Goal: Task Accomplishment & Management: Complete application form

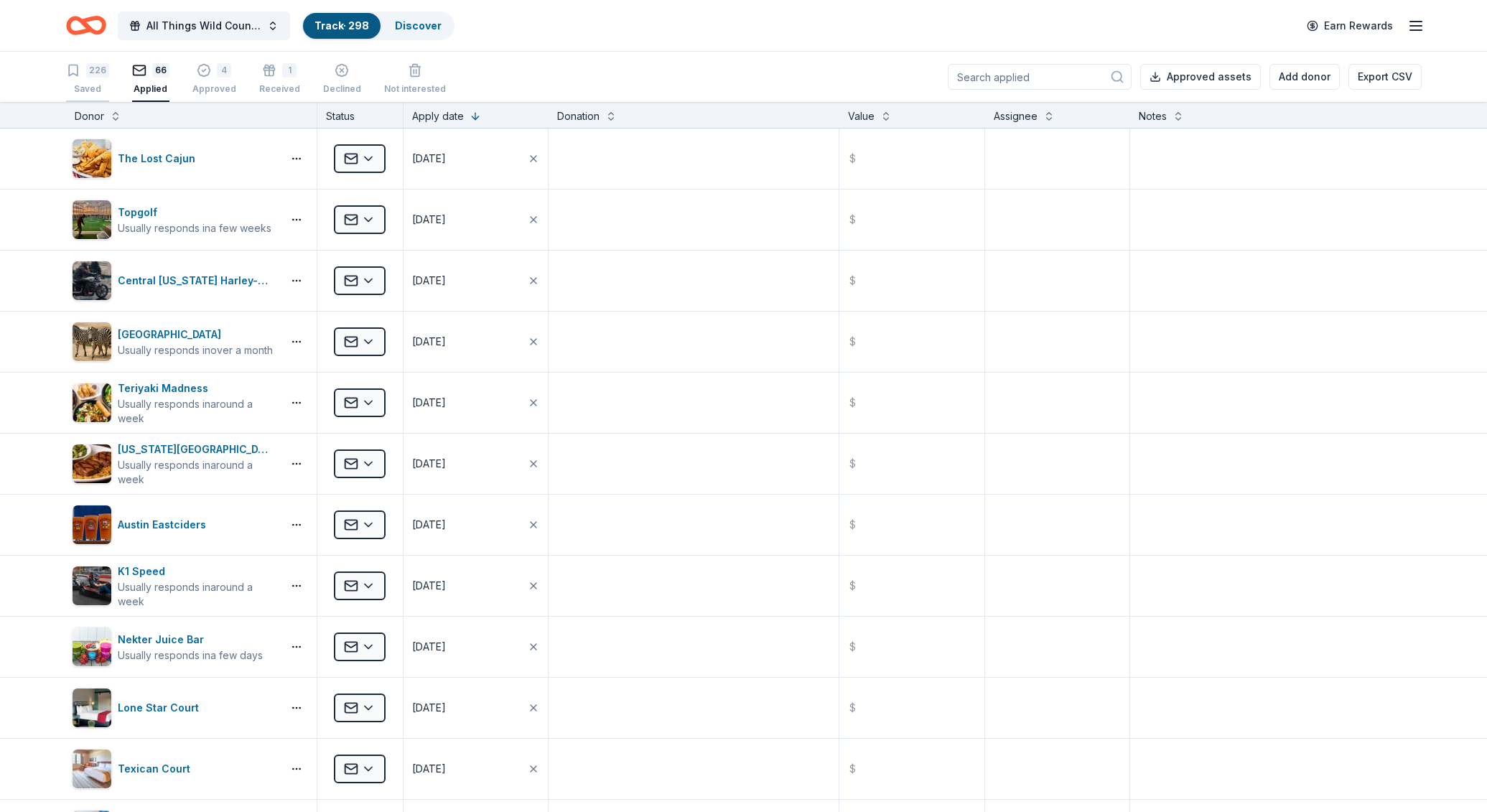
click at [98, 79] on div "226 Saved" at bounding box center [88, 79] width 43 height 32
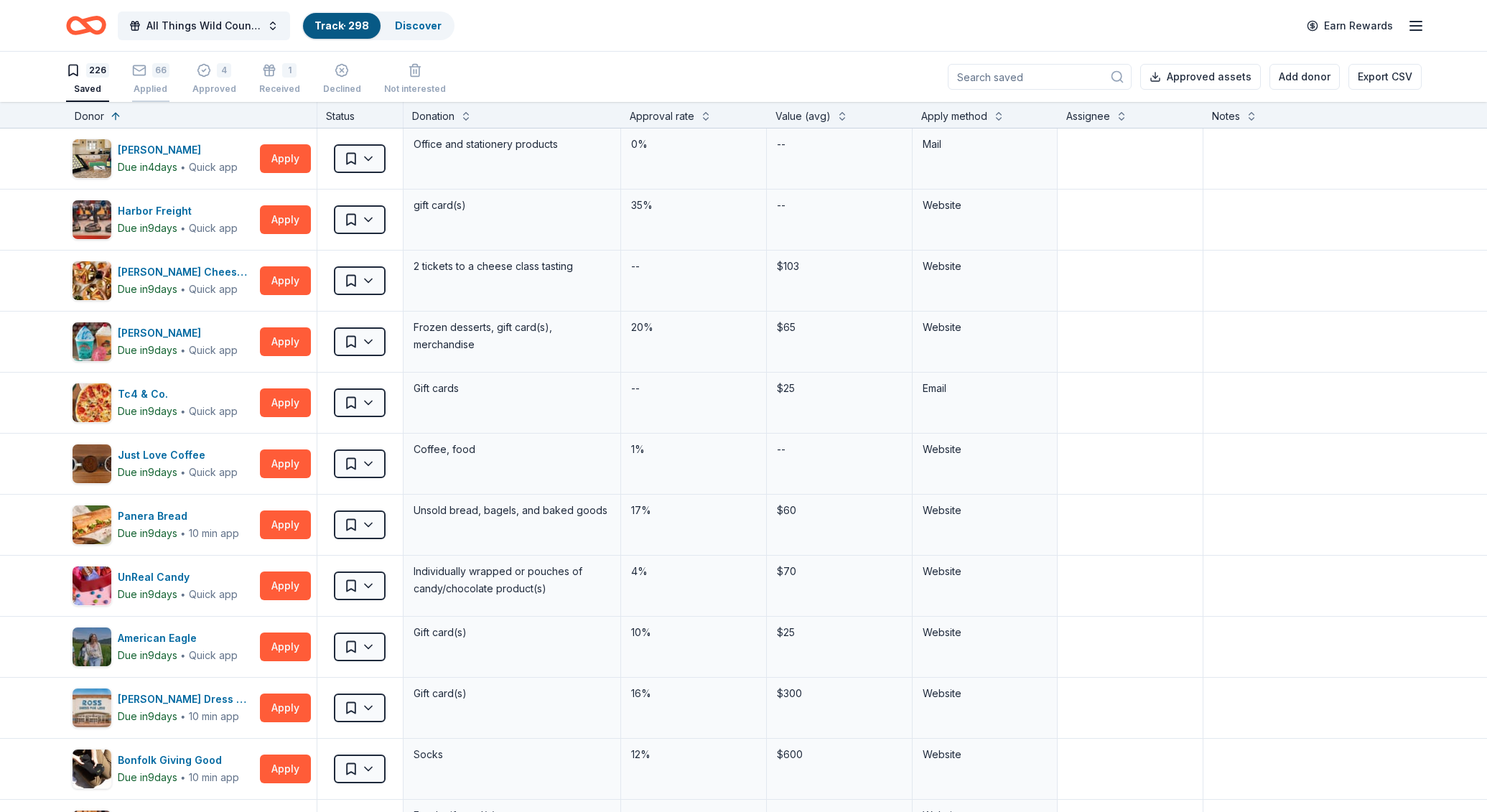
click at [150, 81] on div "66 Applied" at bounding box center [150, 79] width 38 height 32
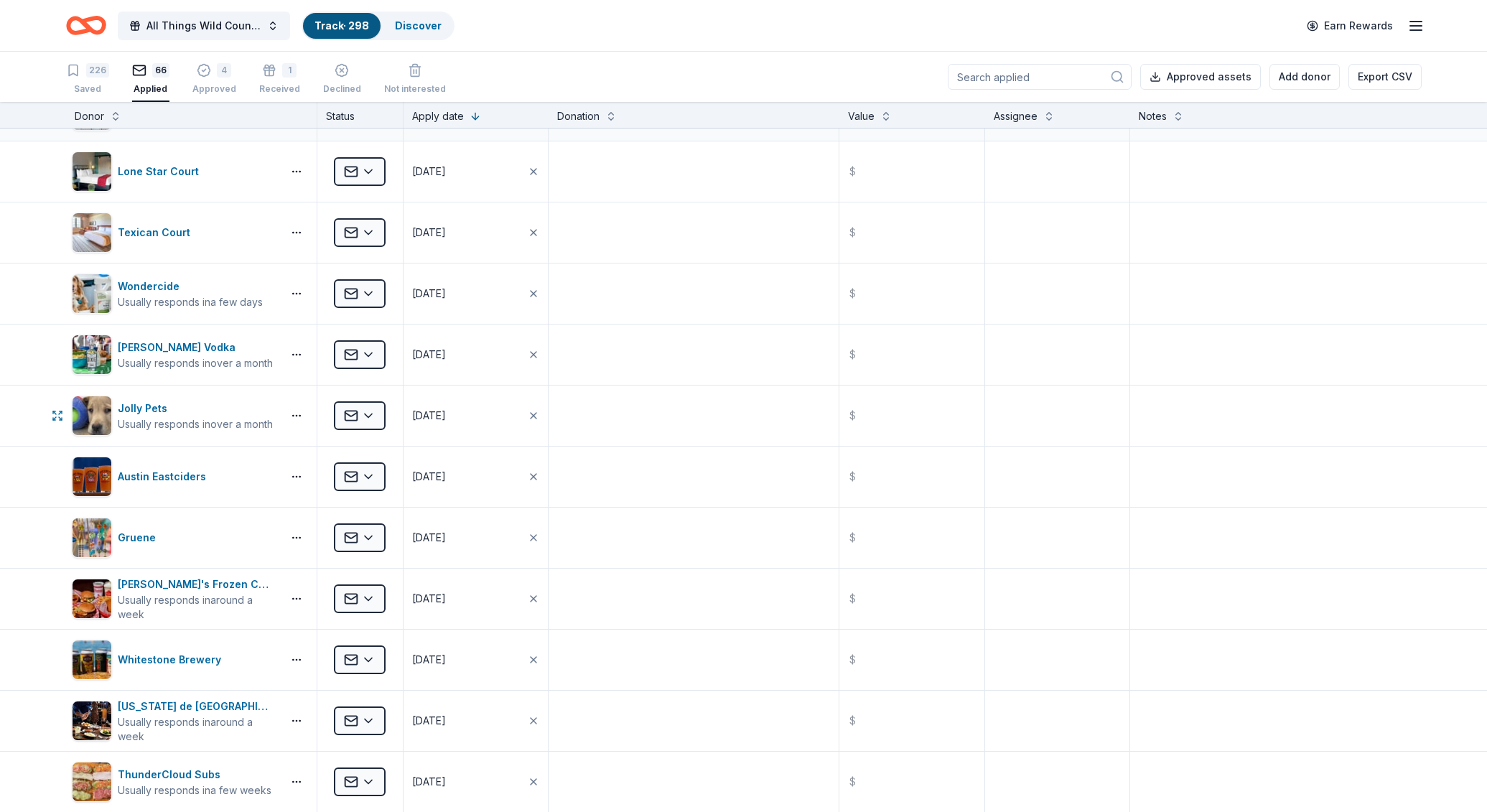
scroll to position [416, 0]
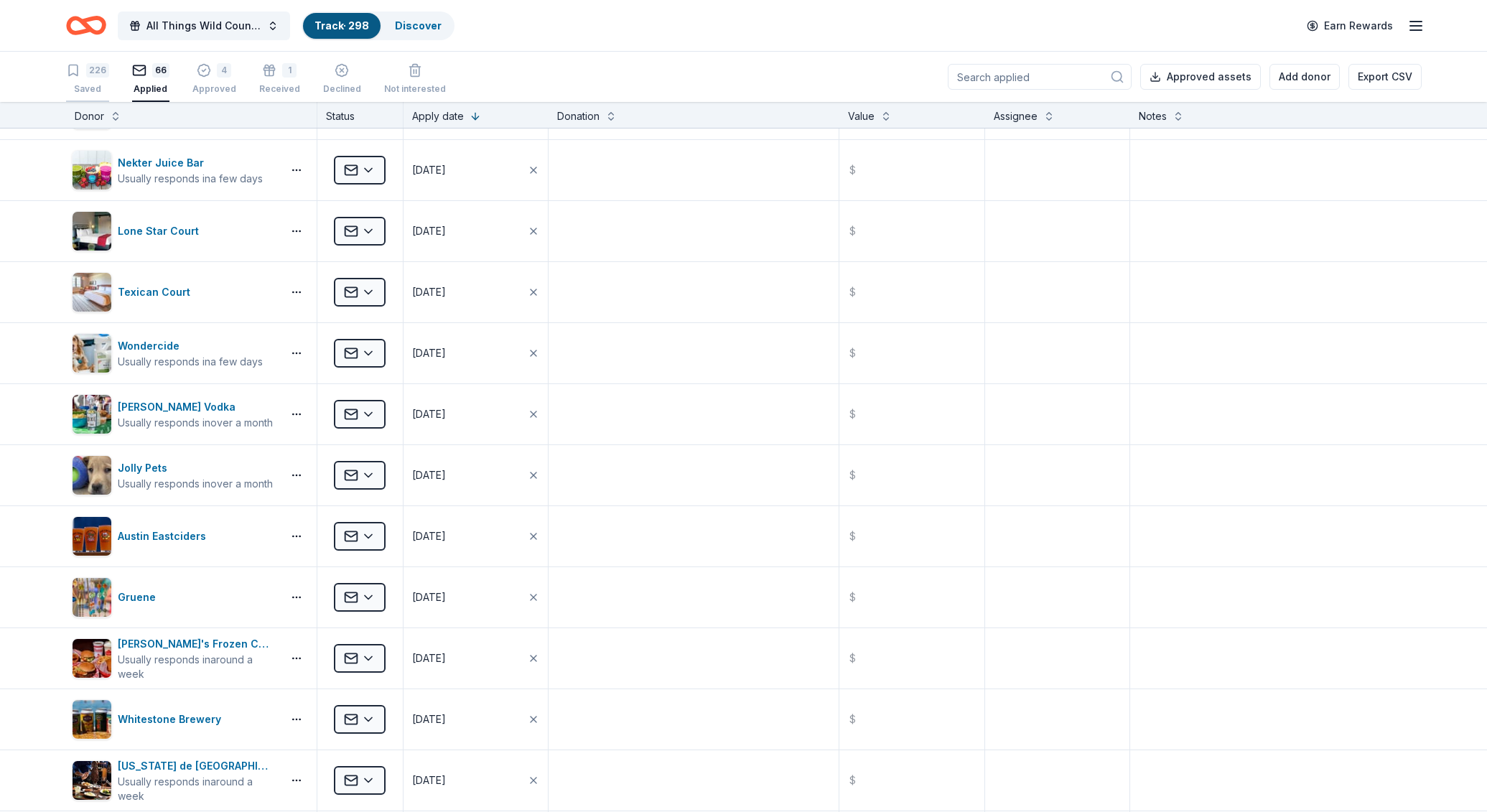
click at [97, 74] on div "226" at bounding box center [97, 70] width 23 height 14
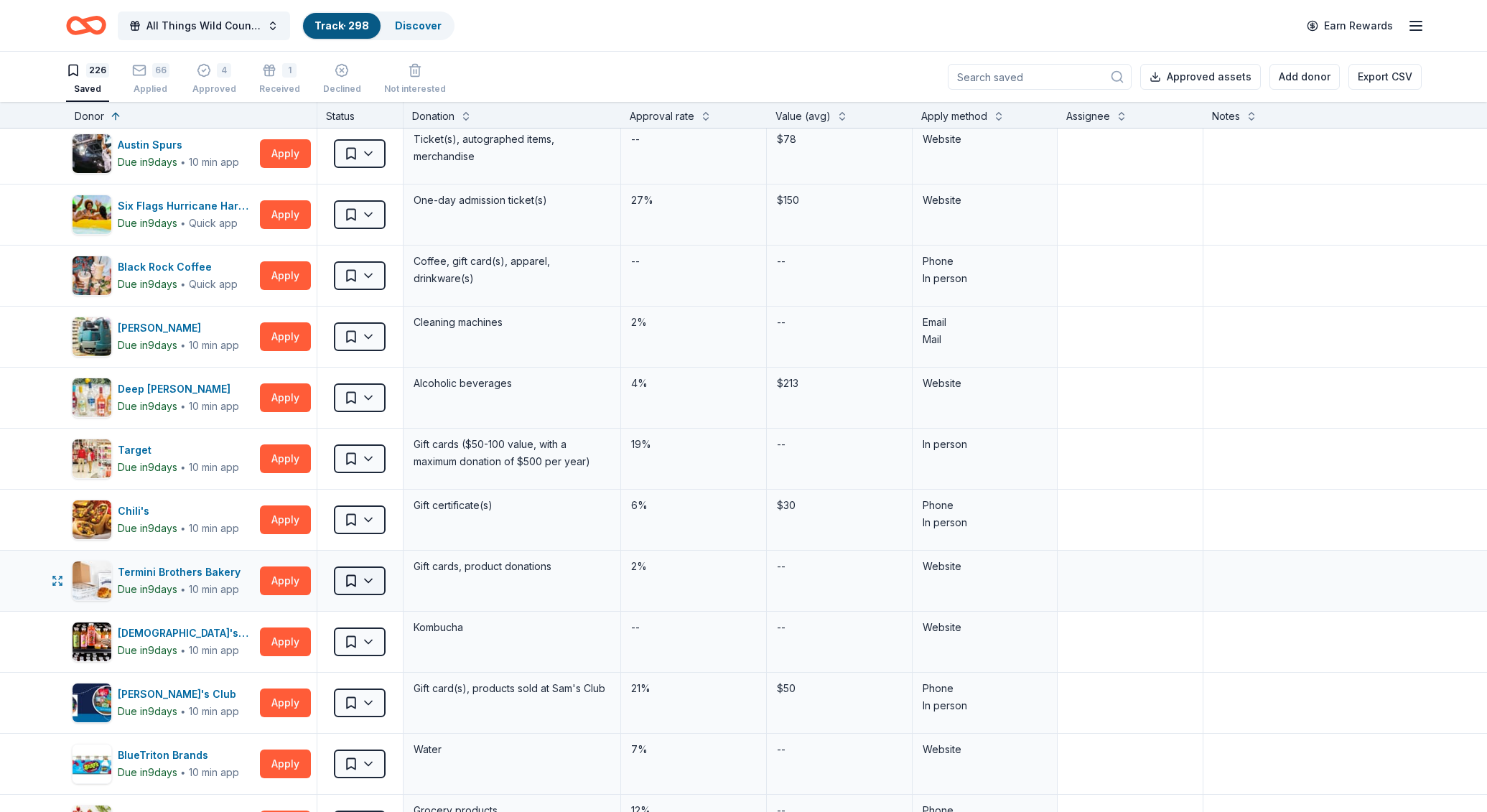
scroll to position [2420, 0]
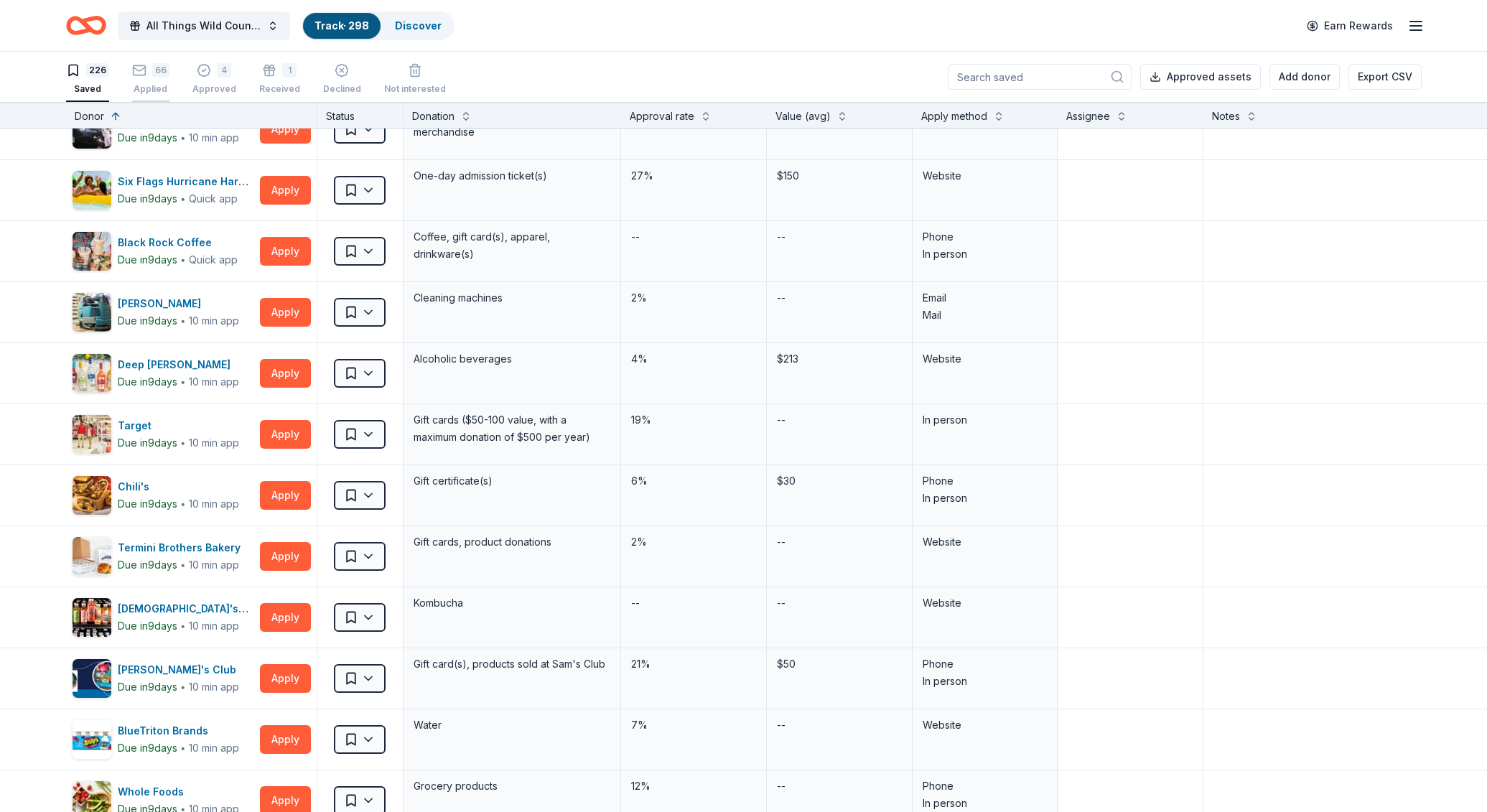
click at [146, 85] on div "Applied" at bounding box center [150, 89] width 38 height 11
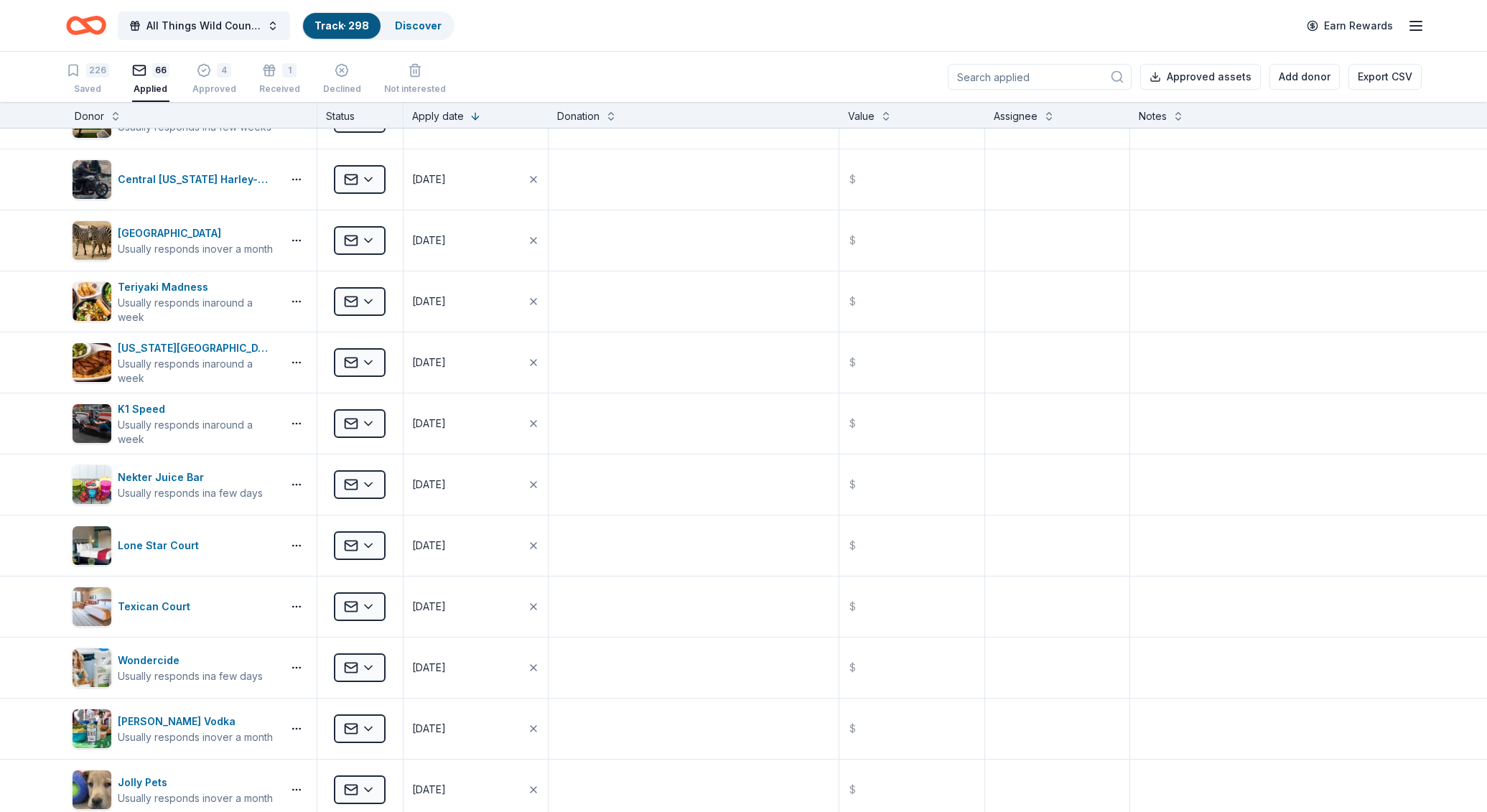
scroll to position [97, 0]
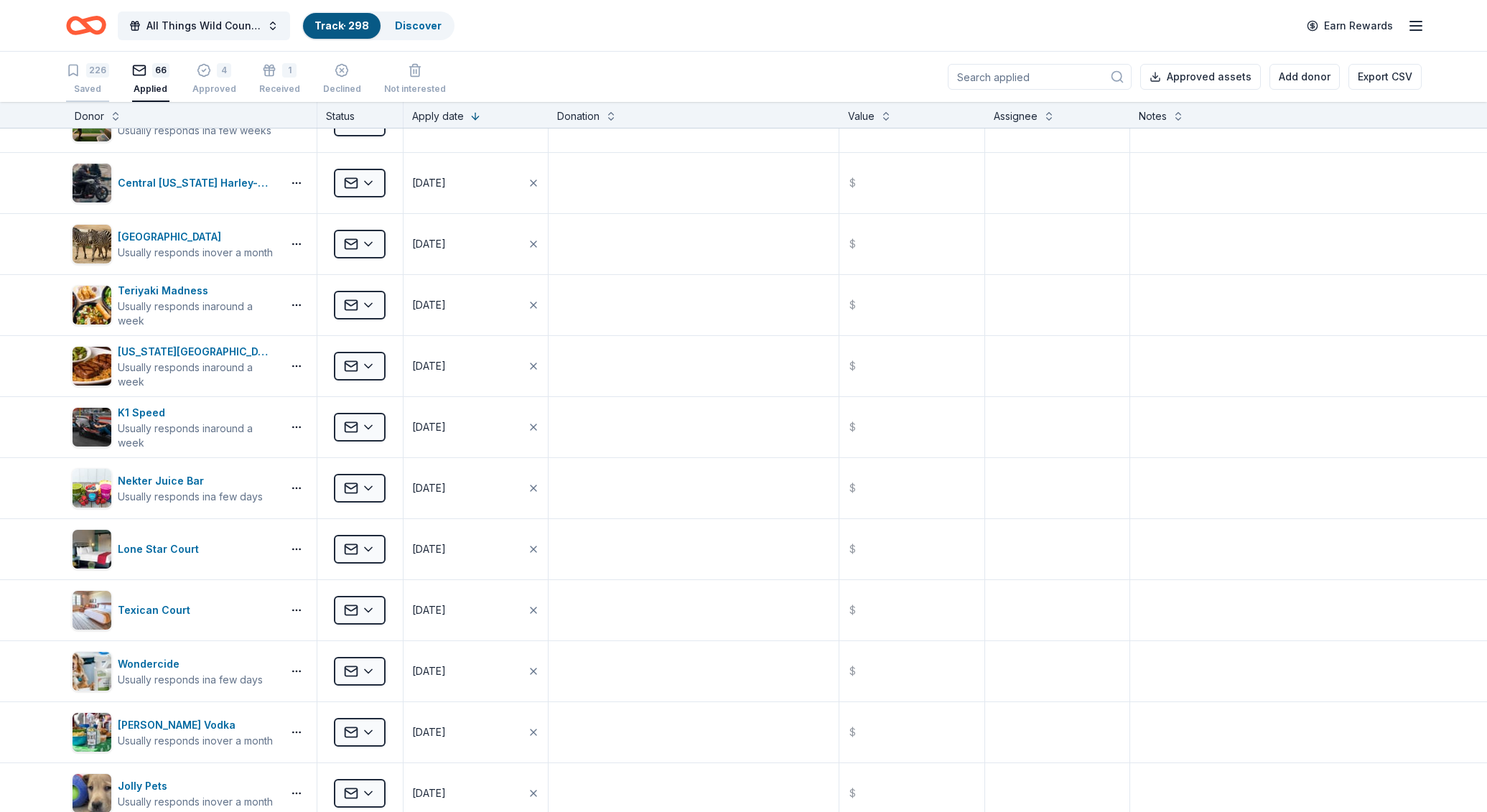
click at [81, 84] on div "Saved" at bounding box center [88, 89] width 43 height 11
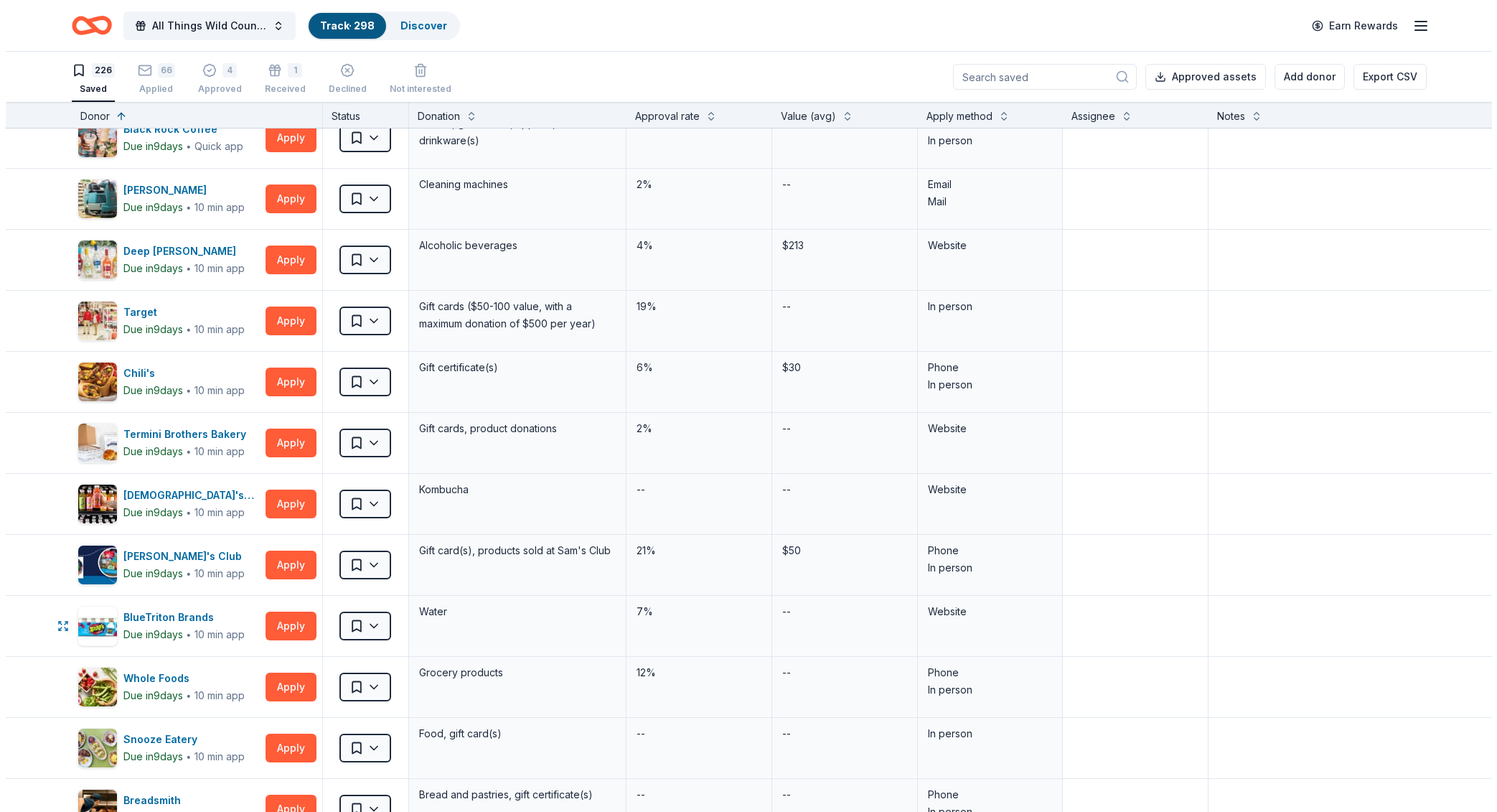
scroll to position [2537, 0]
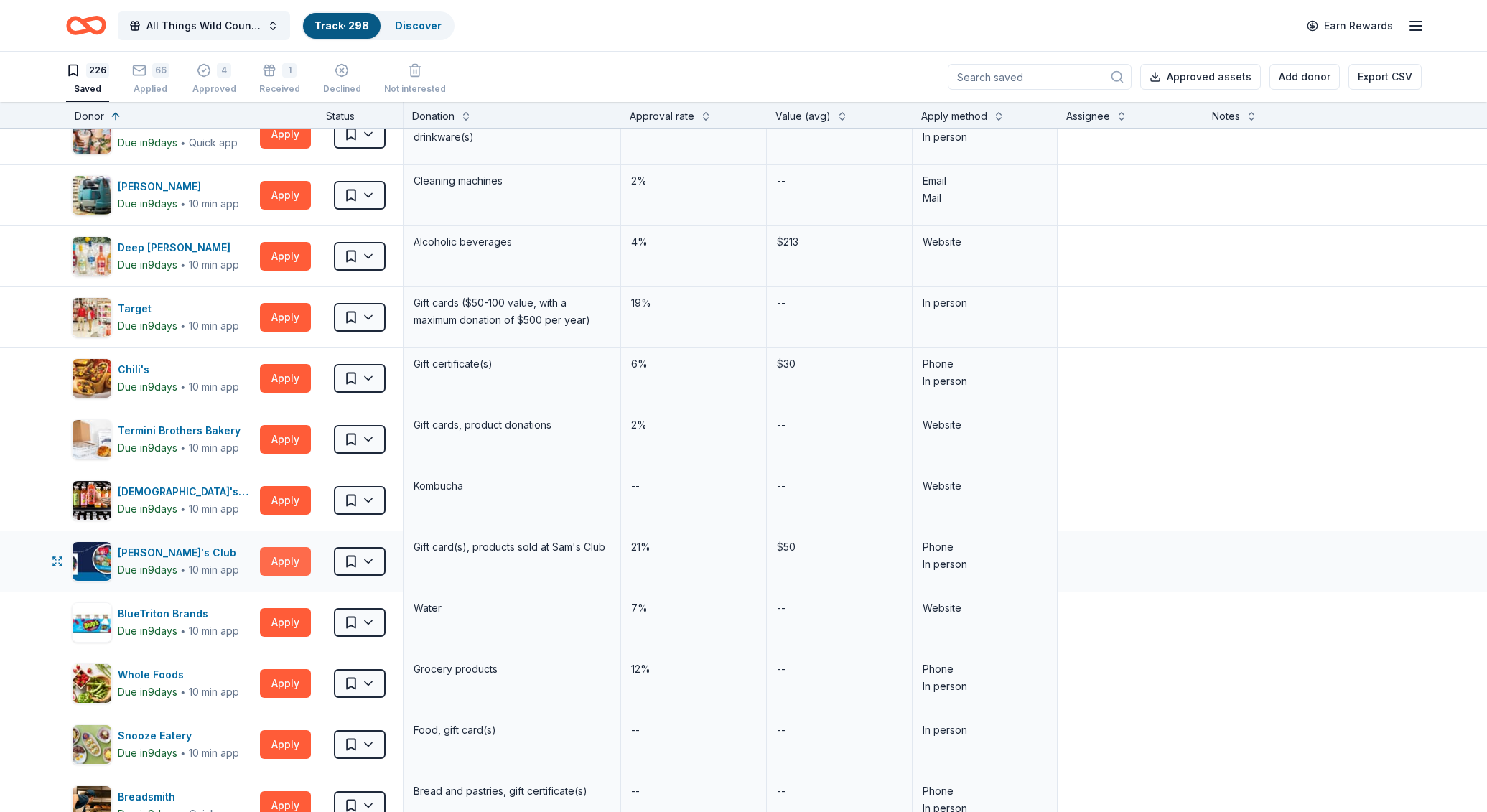
click at [281, 554] on button "Apply" at bounding box center [285, 561] width 51 height 29
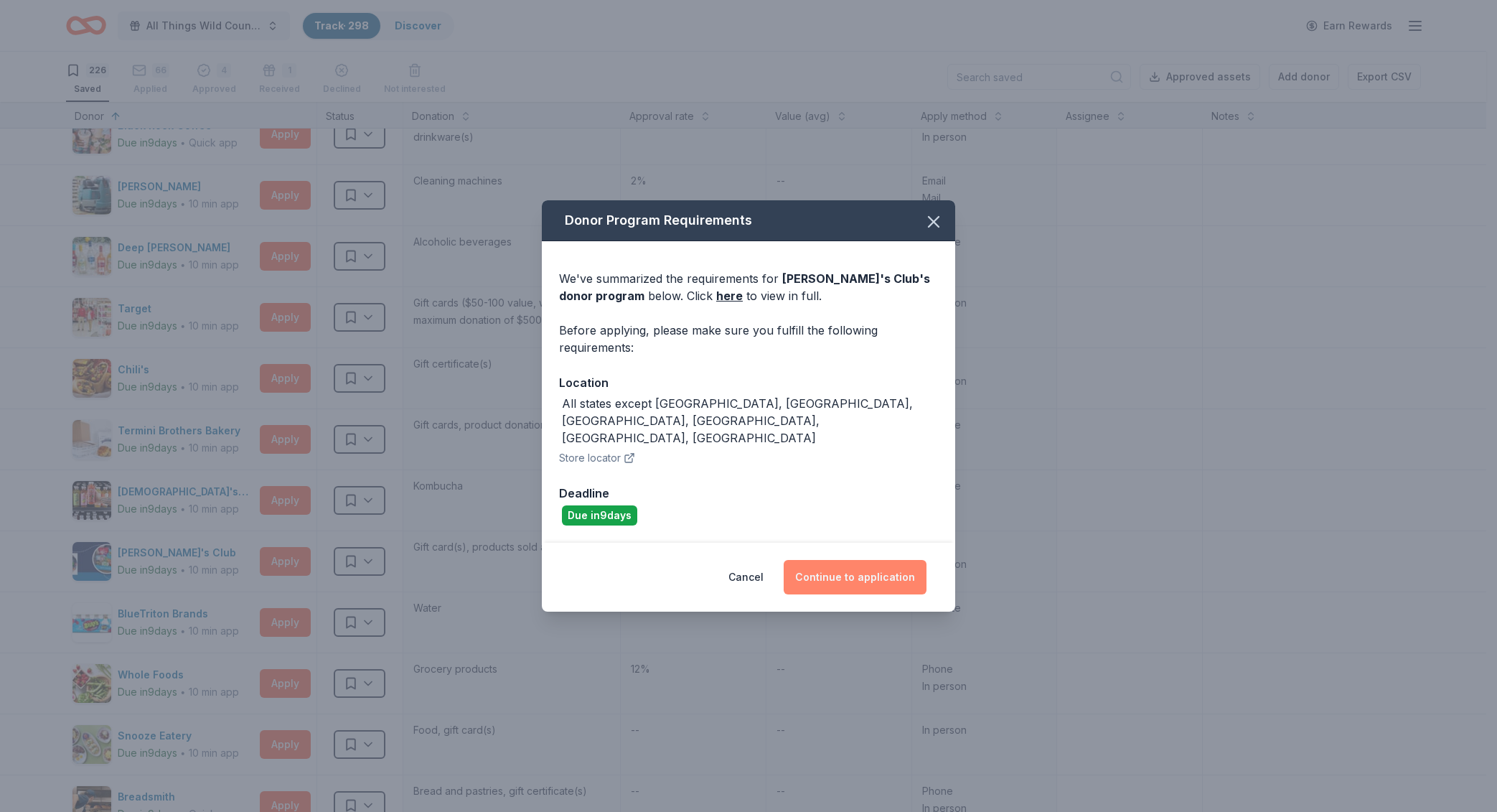
click at [857, 564] on button "Continue to application" at bounding box center [855, 576] width 143 height 34
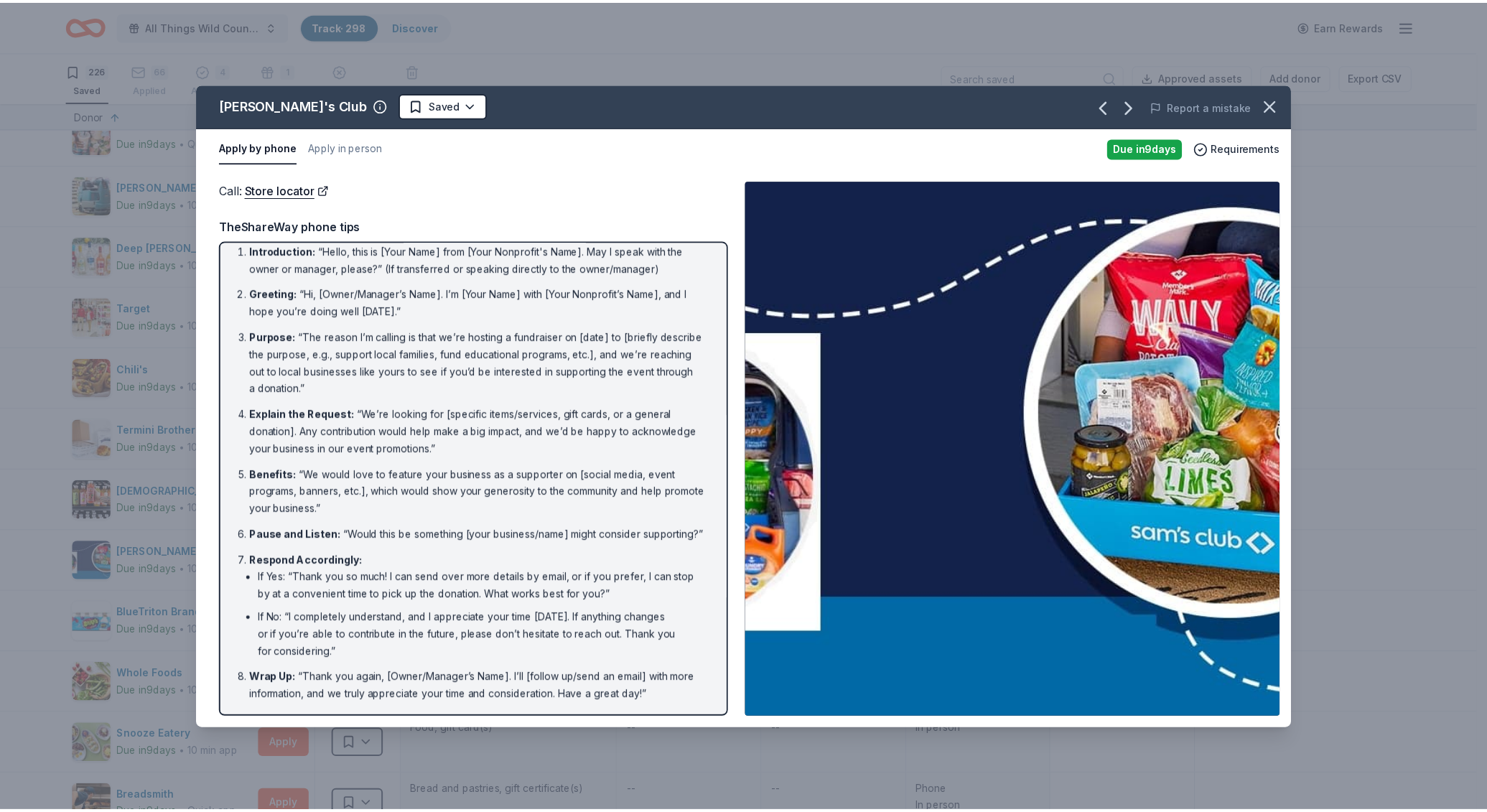
scroll to position [28, 0]
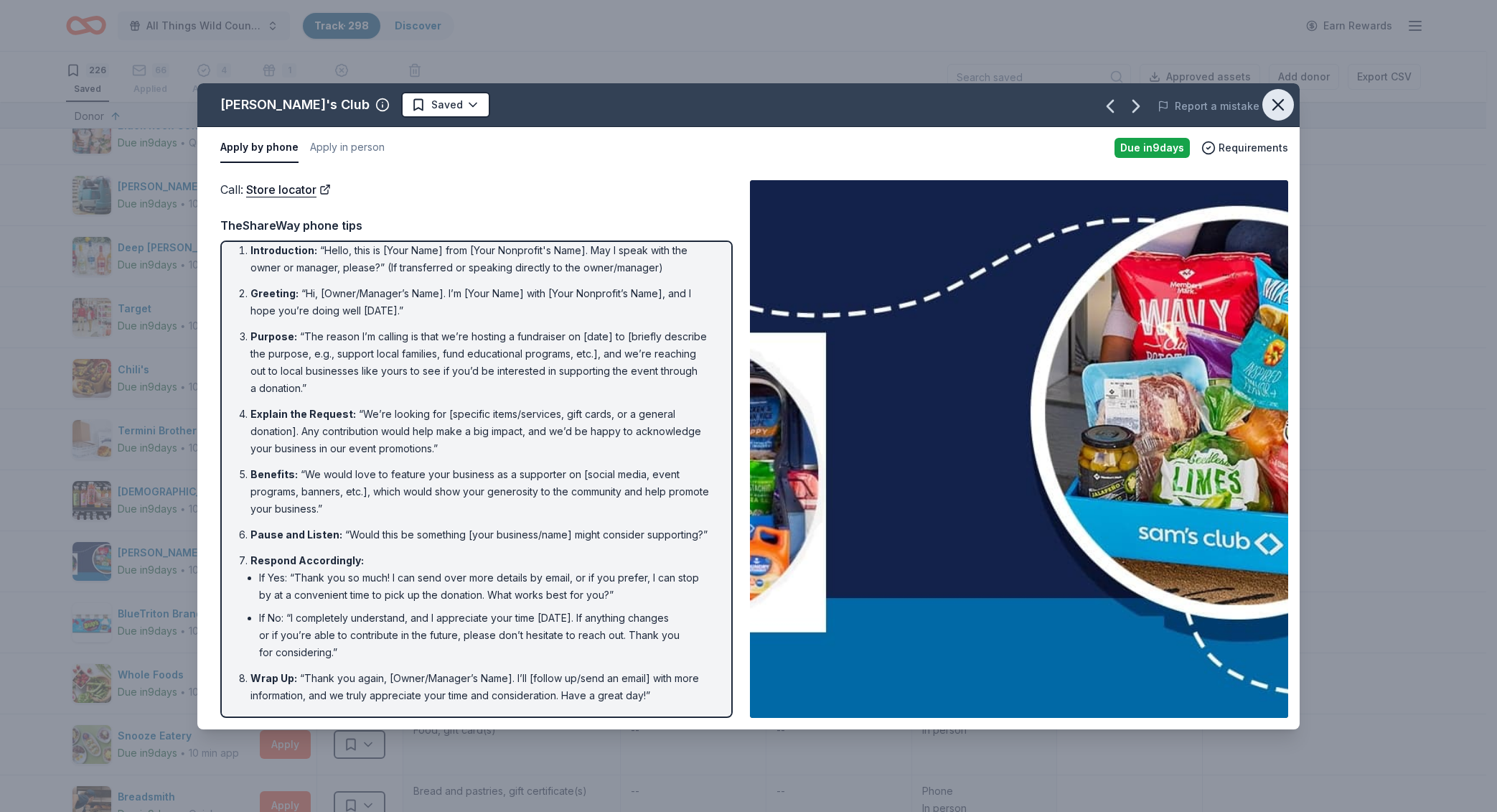
click at [1285, 103] on icon "button" at bounding box center [1278, 105] width 20 height 20
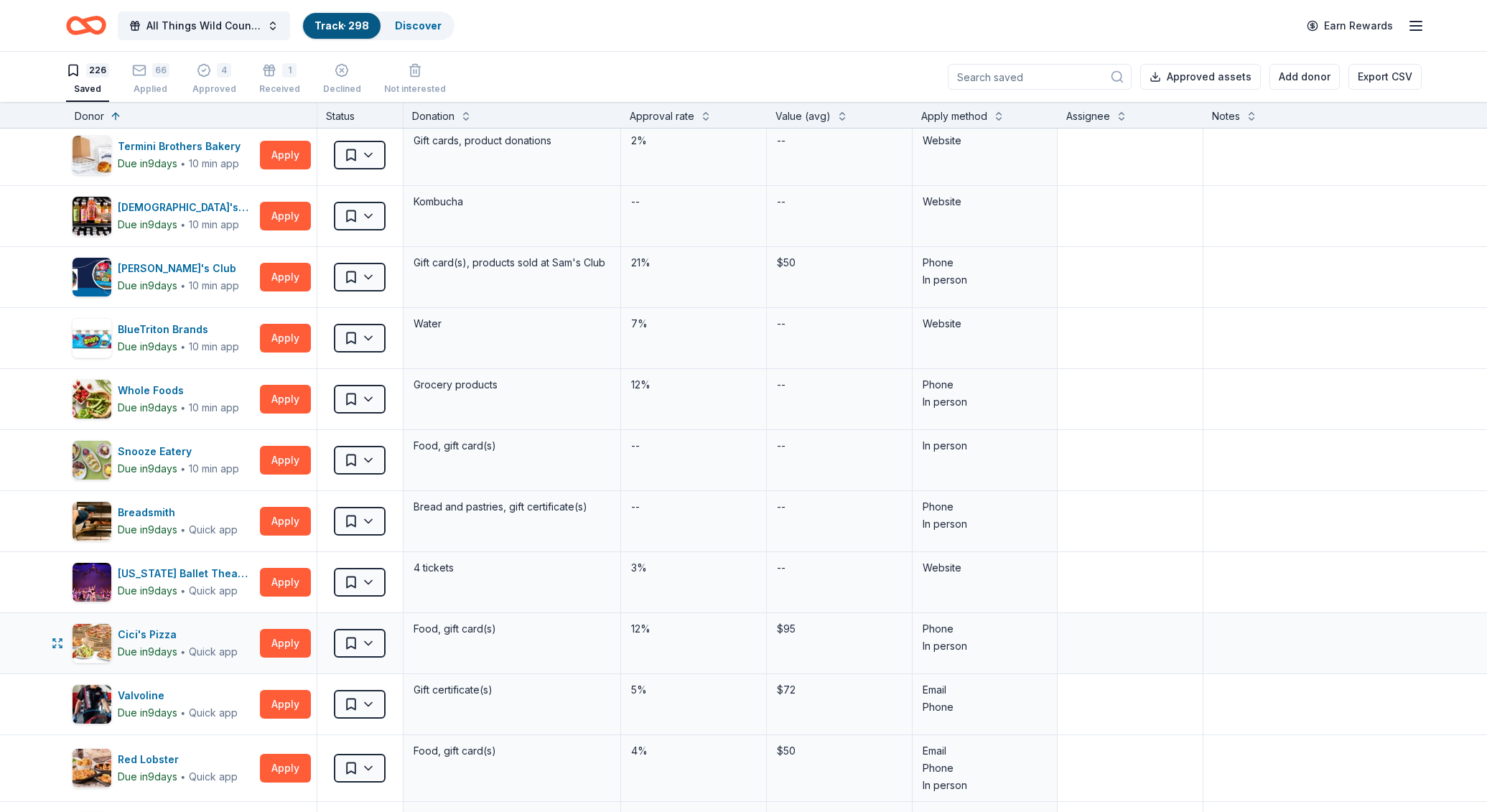
scroll to position [2822, 0]
click at [146, 73] on div "66" at bounding box center [150, 70] width 38 height 14
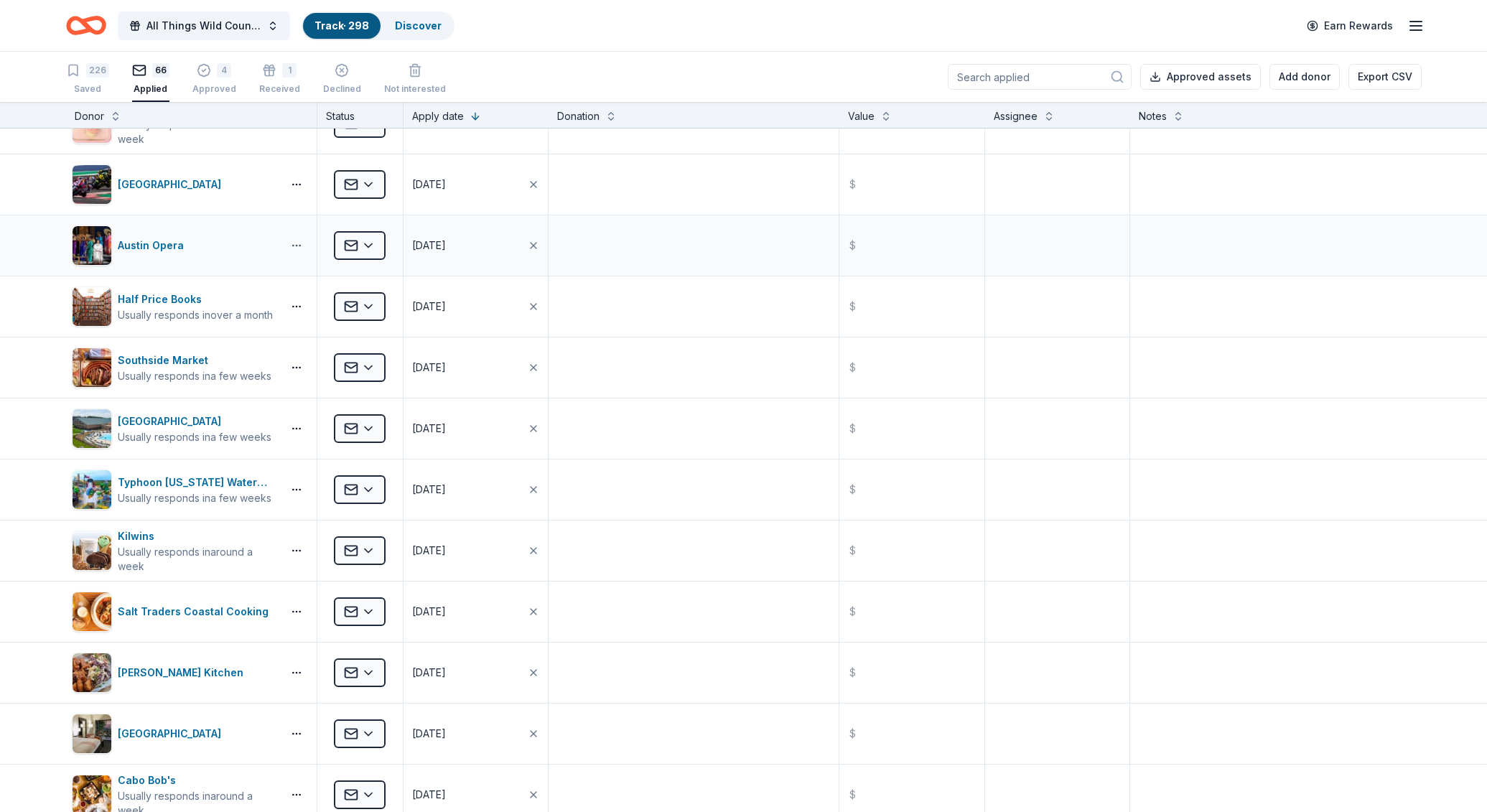
scroll to position [3099, 0]
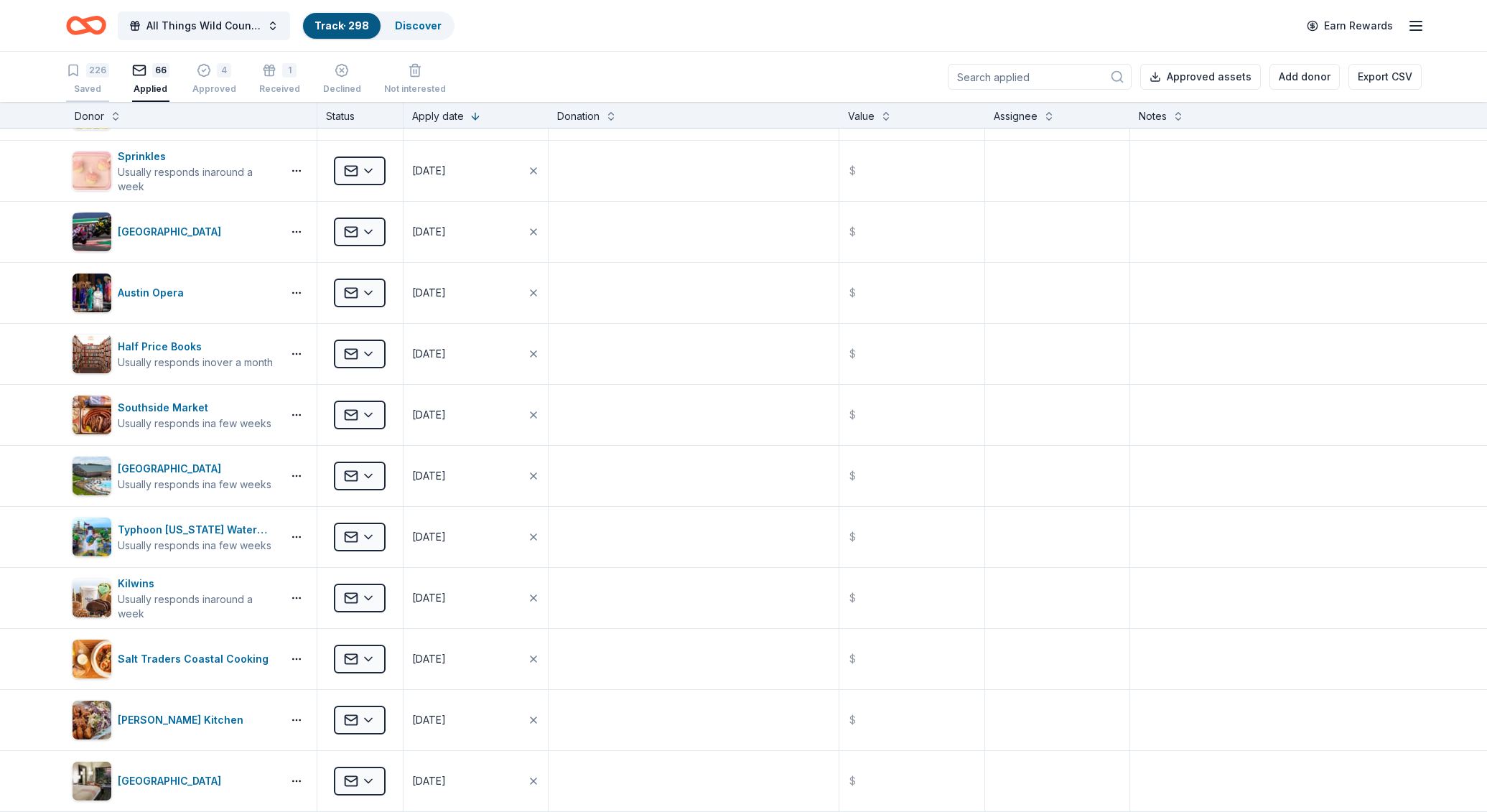
click at [97, 68] on div "226" at bounding box center [97, 70] width 23 height 14
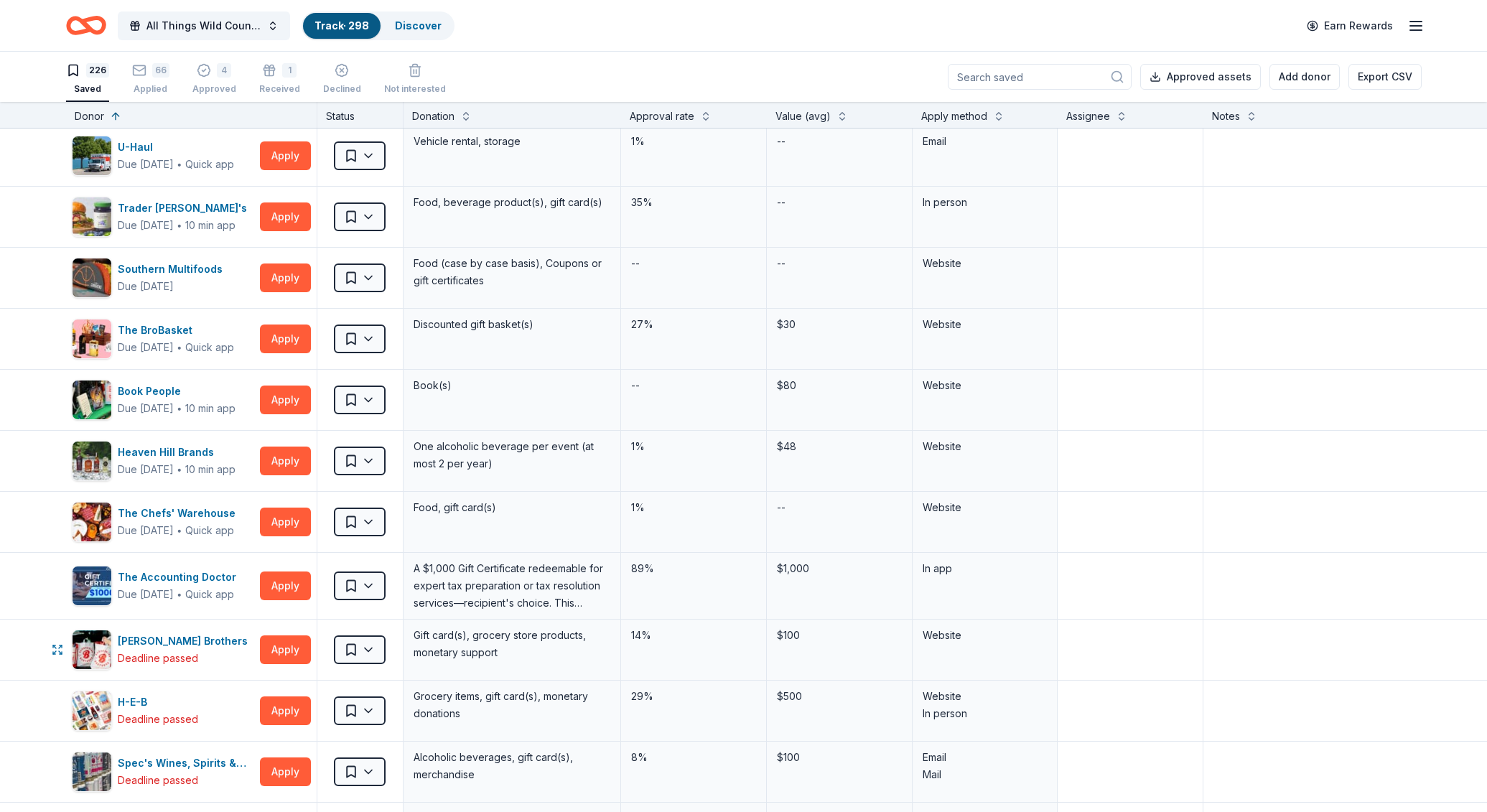
scroll to position [10903, 0]
click at [277, 218] on button "Apply" at bounding box center [285, 216] width 51 height 29
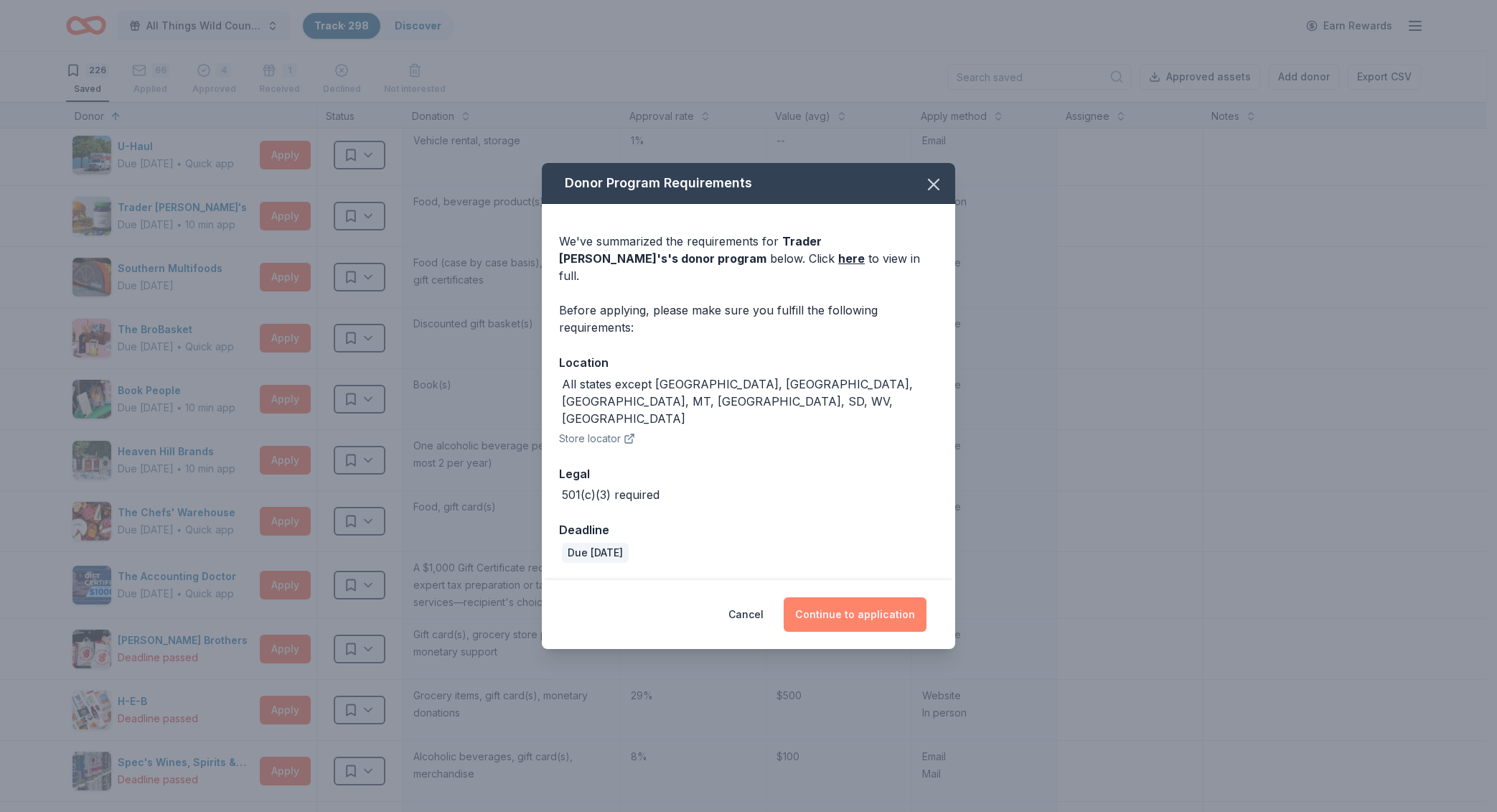
click at [833, 597] on button "Continue to application" at bounding box center [855, 614] width 143 height 34
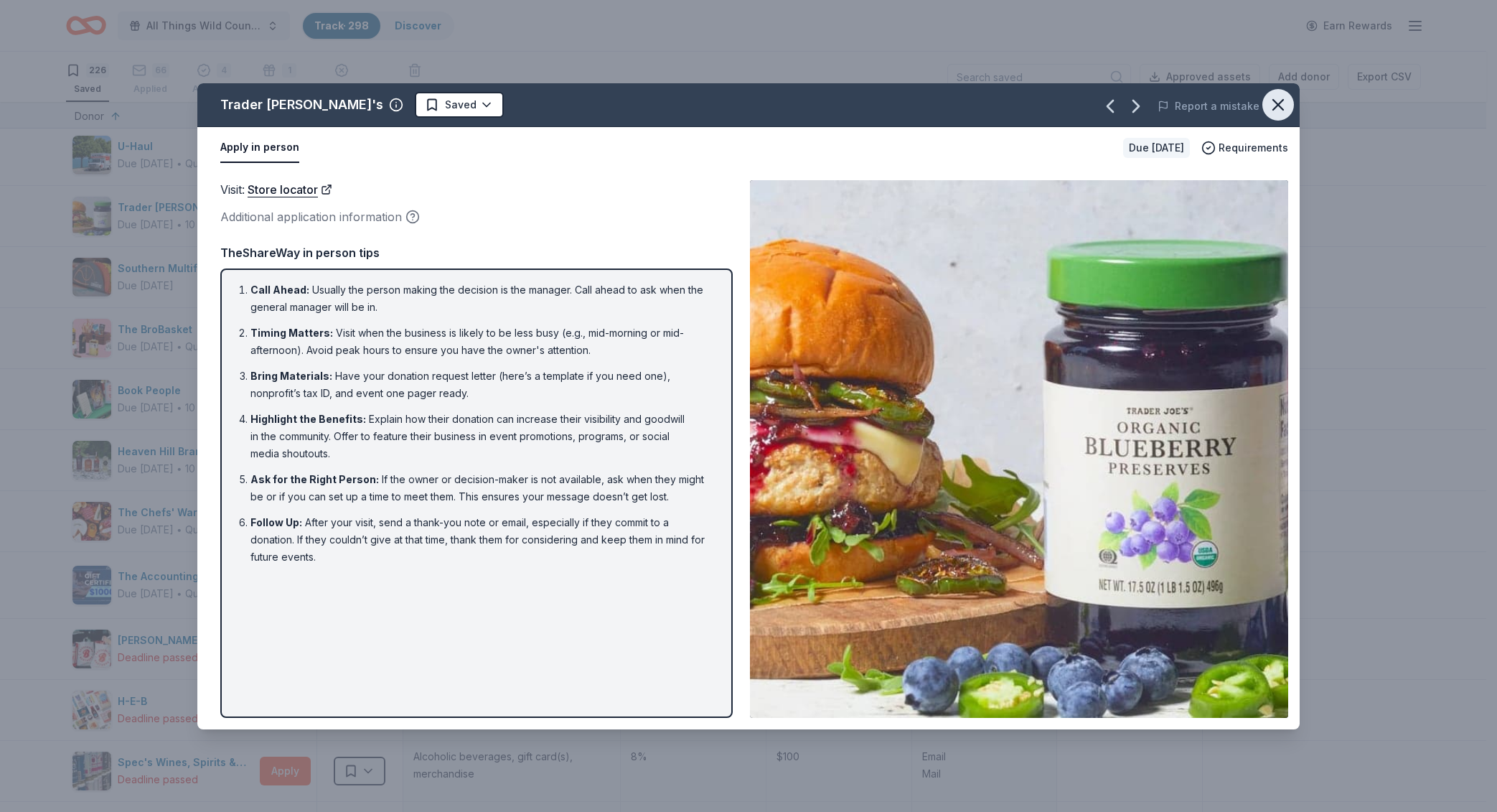
click at [1283, 98] on icon "button" at bounding box center [1278, 105] width 20 height 20
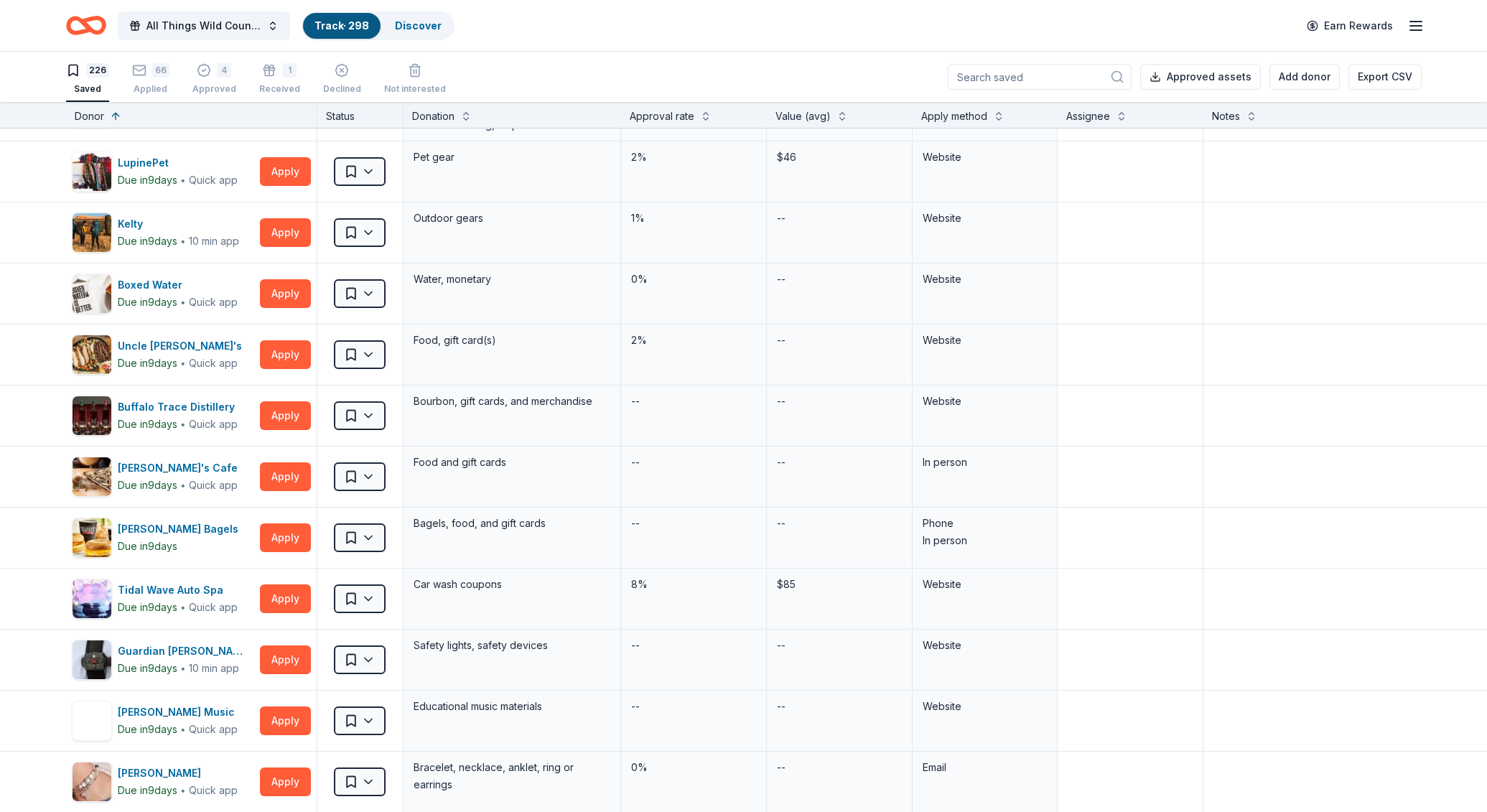
scroll to position [6664, 0]
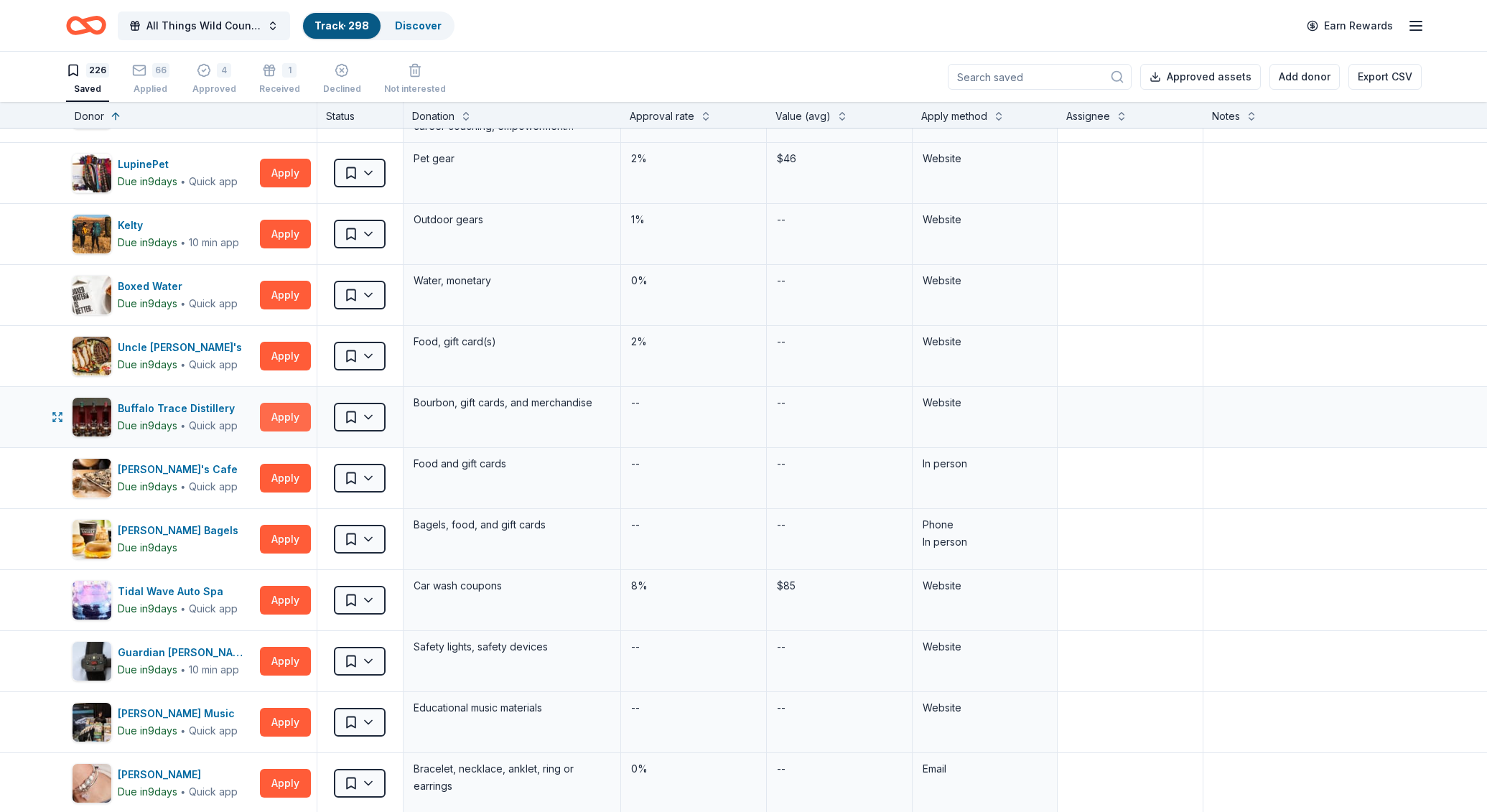
drag, startPoint x: 276, startPoint y: 413, endPoint x: 267, endPoint y: 422, distance: 12.7
click at [267, 422] on button "Apply" at bounding box center [285, 417] width 51 height 29
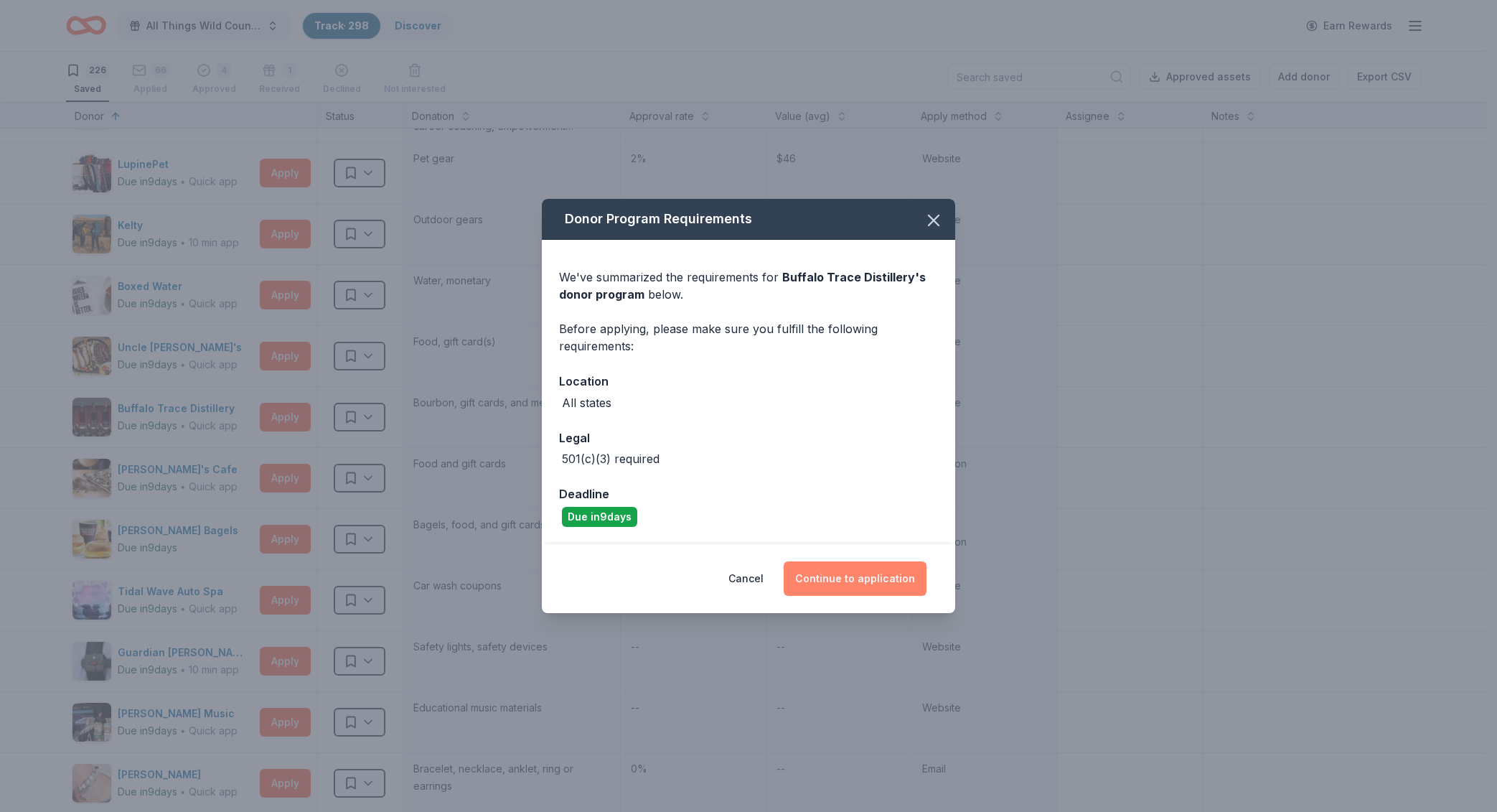
click at [812, 584] on button "Continue to application" at bounding box center [855, 578] width 143 height 34
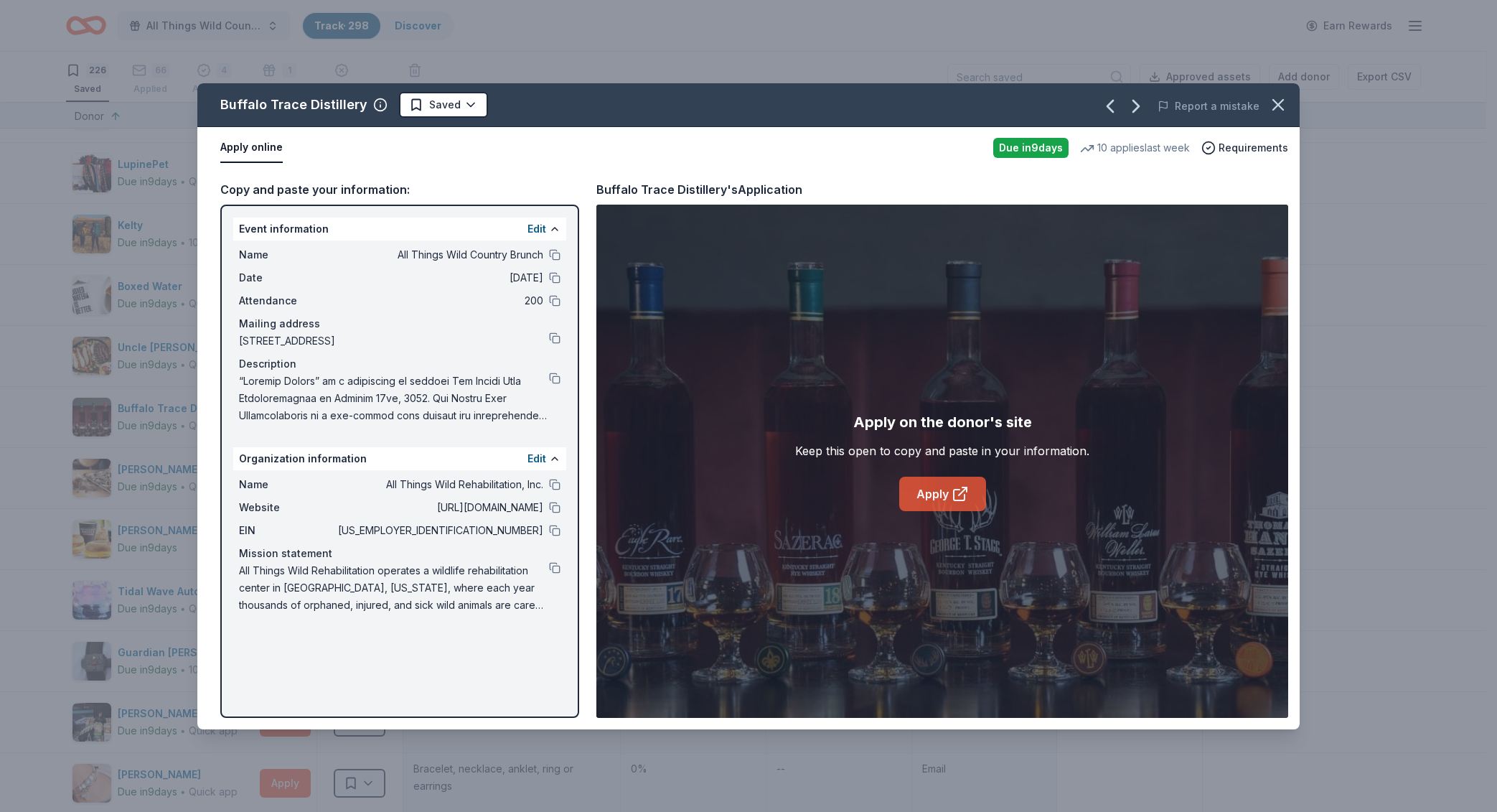
click at [929, 502] on link "Apply" at bounding box center [942, 493] width 87 height 34
click at [552, 485] on button at bounding box center [555, 485] width 11 height 11
click at [558, 339] on button at bounding box center [555, 338] width 11 height 11
click at [1277, 110] on icon "button" at bounding box center [1278, 105] width 20 height 20
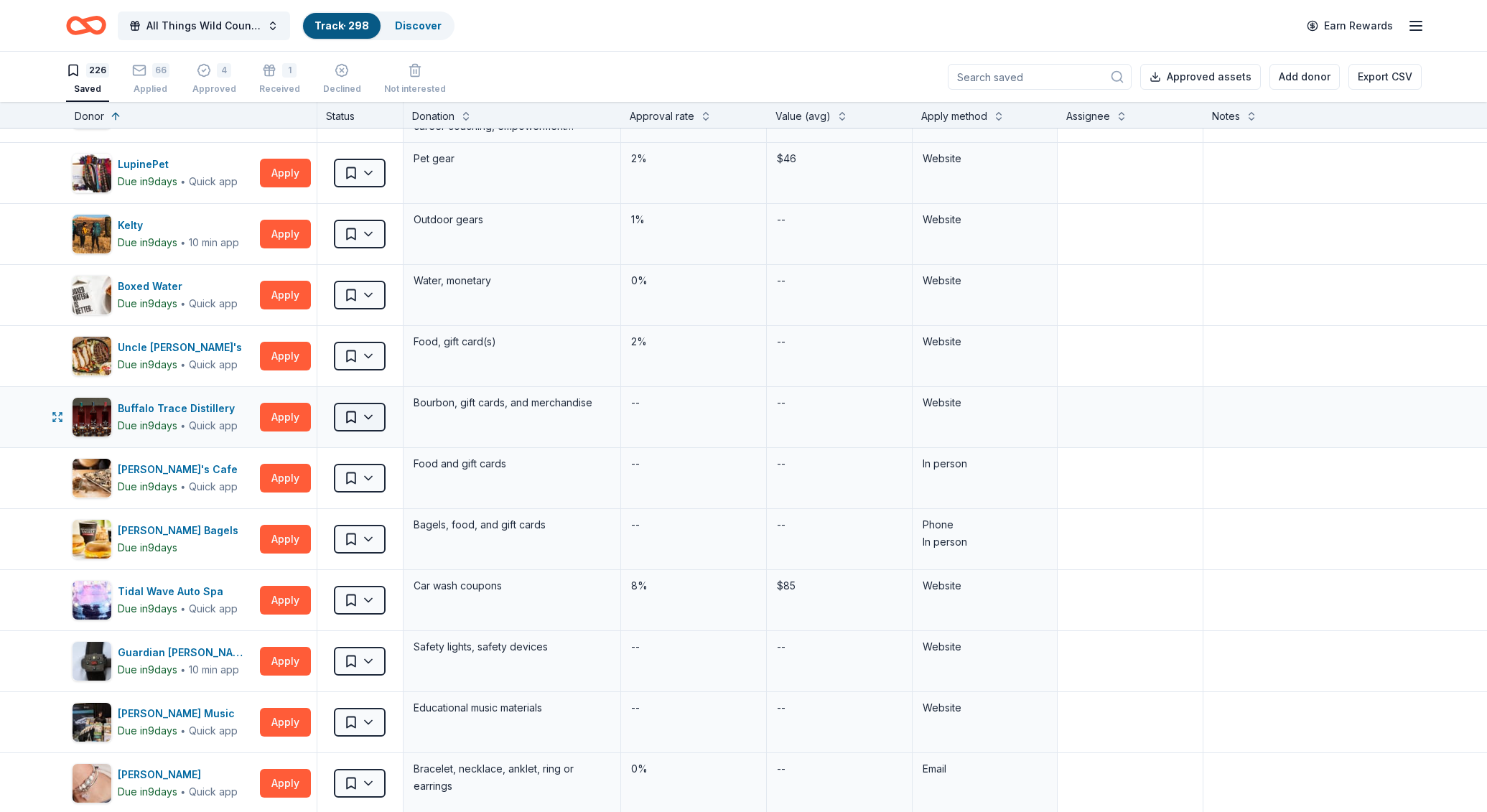
click at [366, 416] on html "All Things Wild Country Brunch Track · 298 Discover Earn Rewards 226 Saved 66 A…" at bounding box center [744, 406] width 1487 height 812
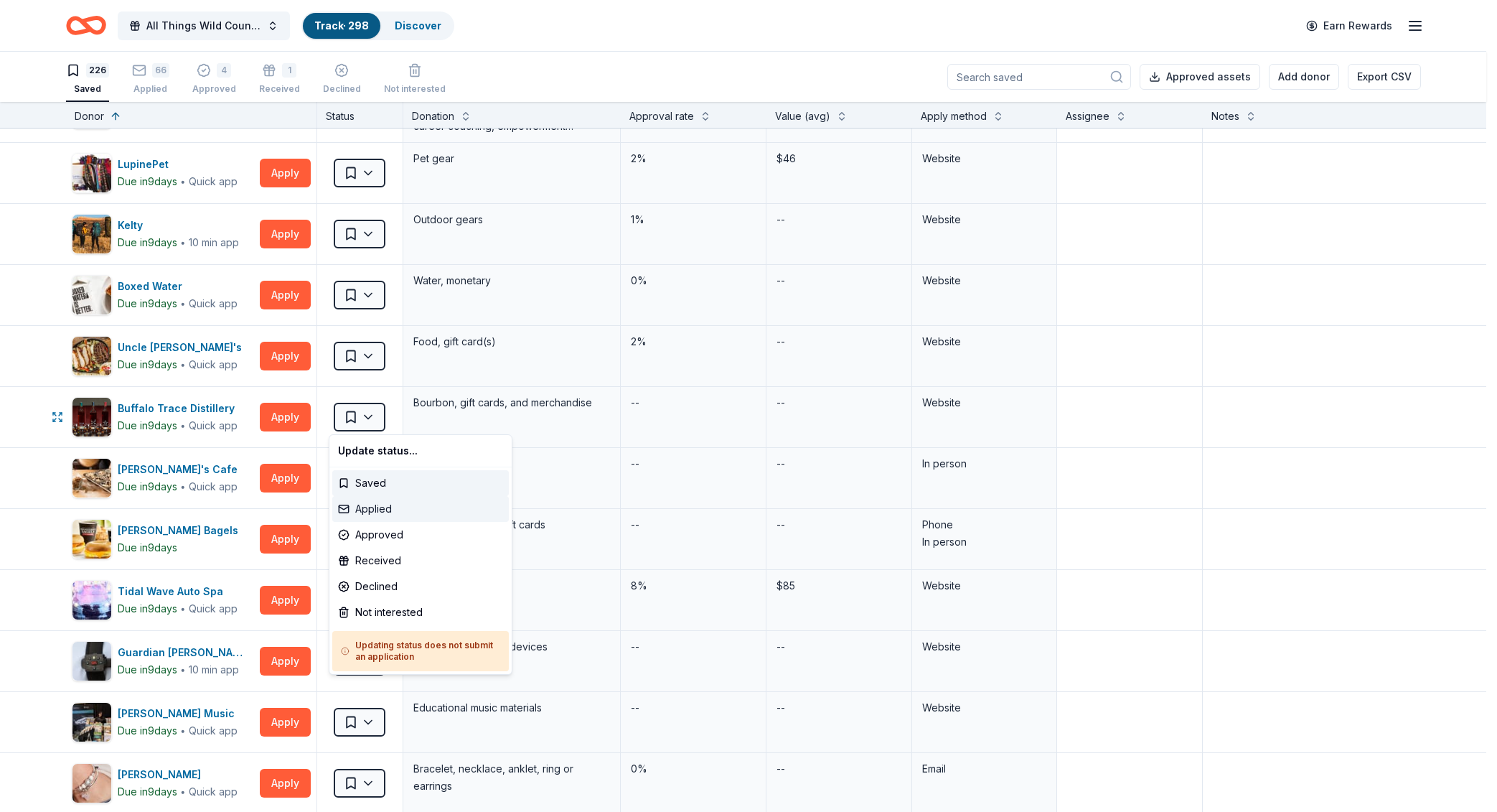
click at [396, 509] on div "Applied" at bounding box center [420, 509] width 176 height 26
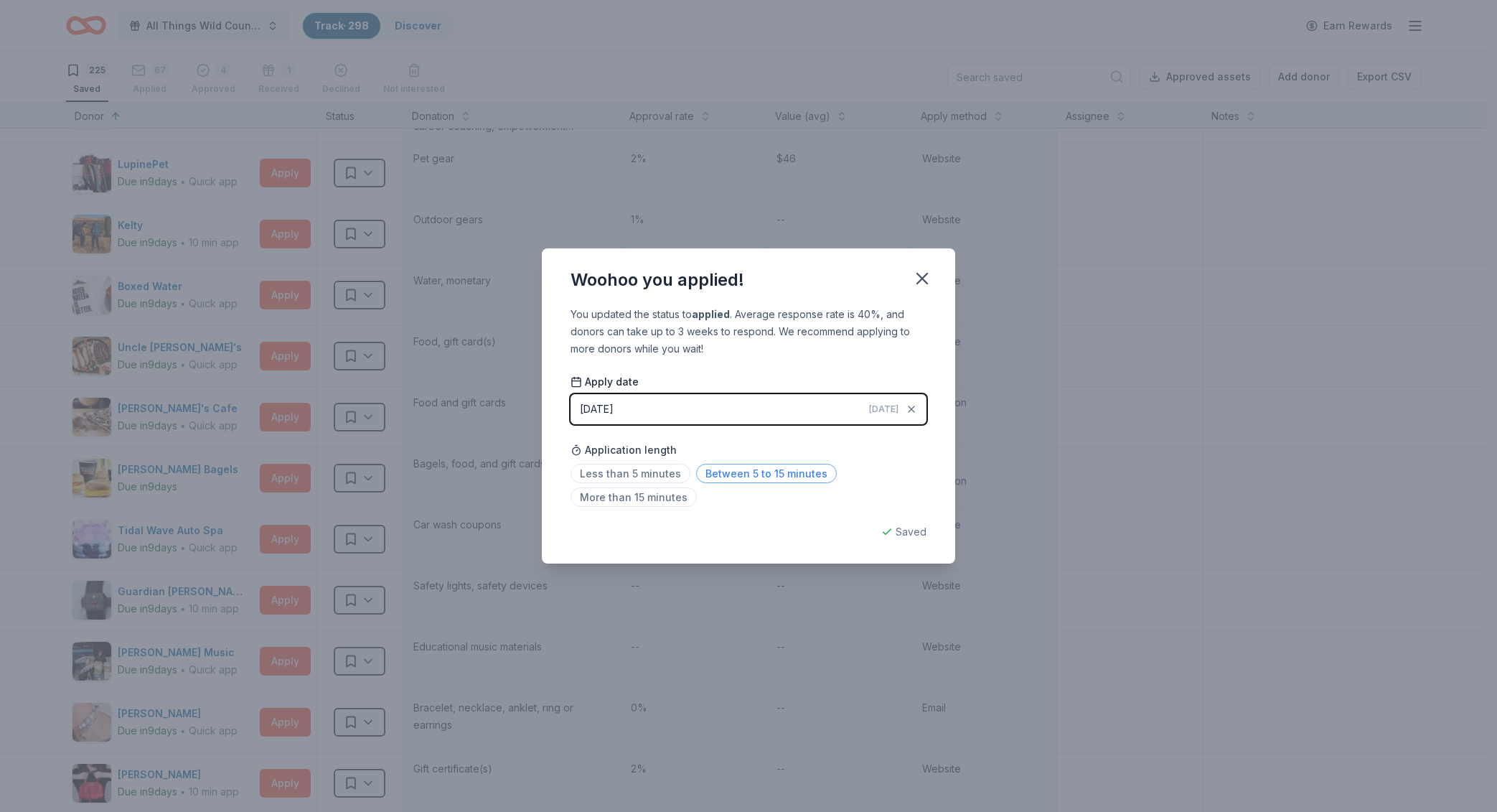
click at [750, 476] on span "Between 5 to 15 minutes" at bounding box center [766, 473] width 141 height 19
click at [921, 288] on icon "button" at bounding box center [922, 278] width 20 height 20
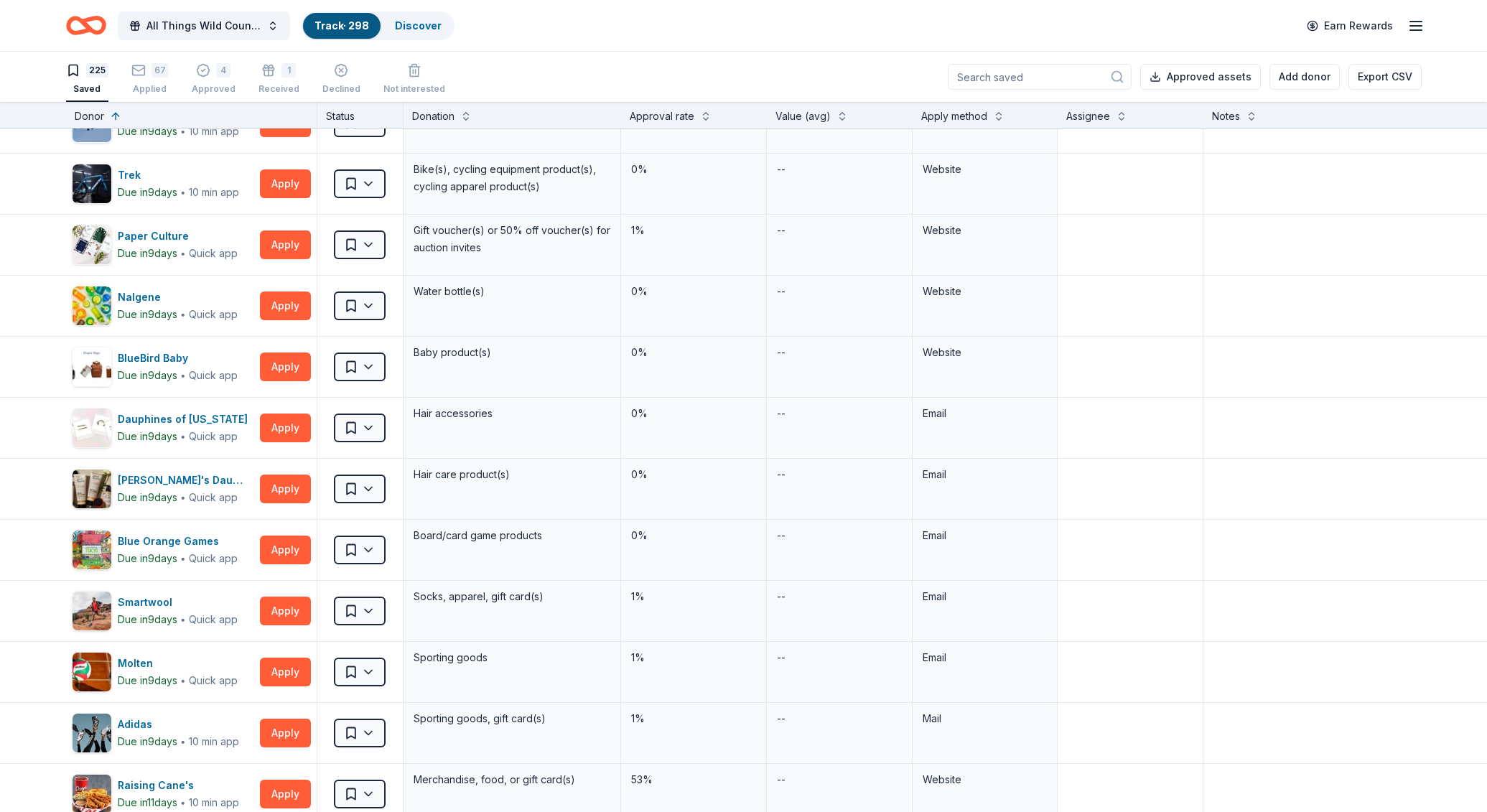
scroll to position [9312, 0]
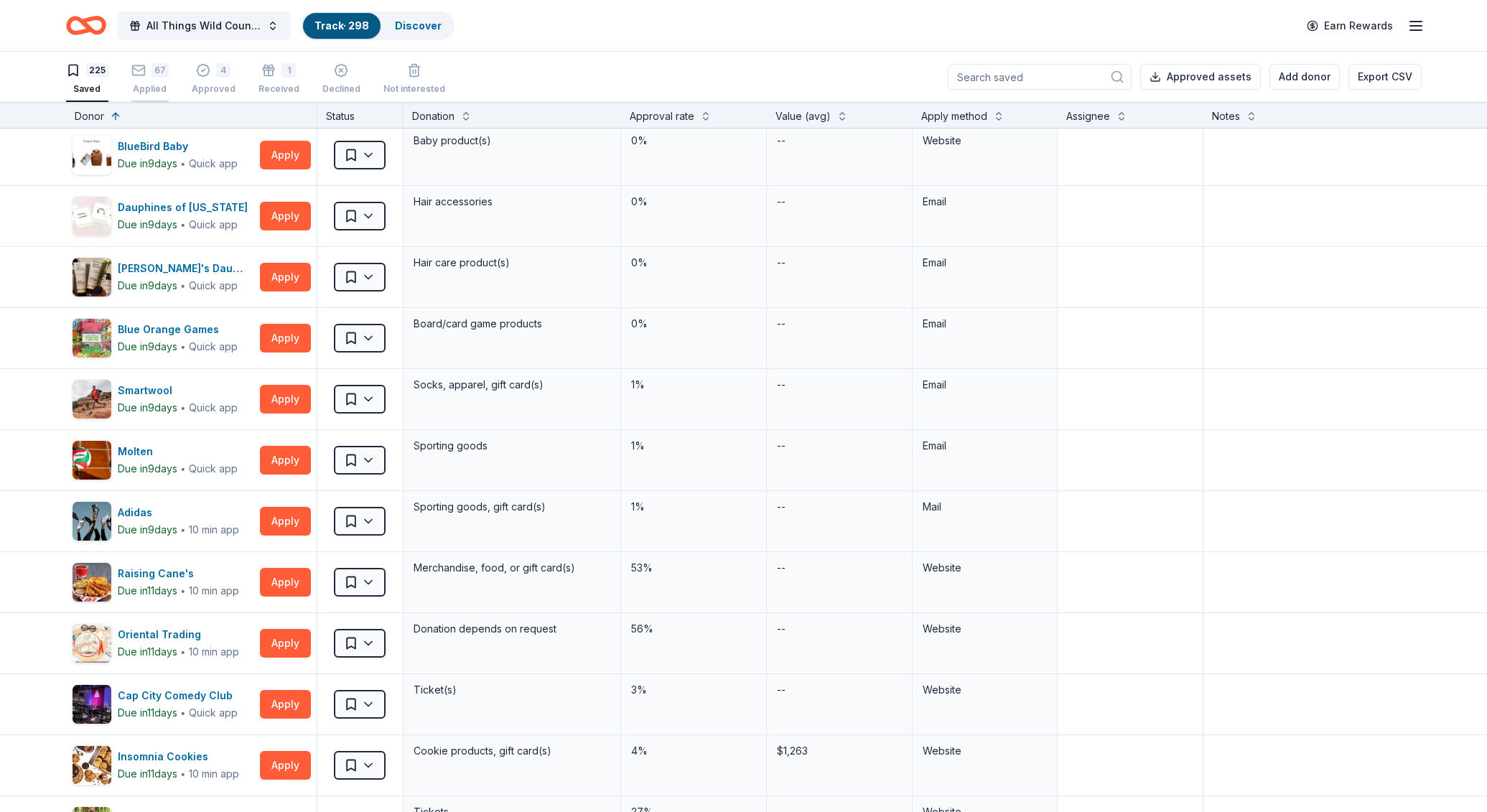
click at [141, 63] on icon "button" at bounding box center [139, 62] width 14 height 14
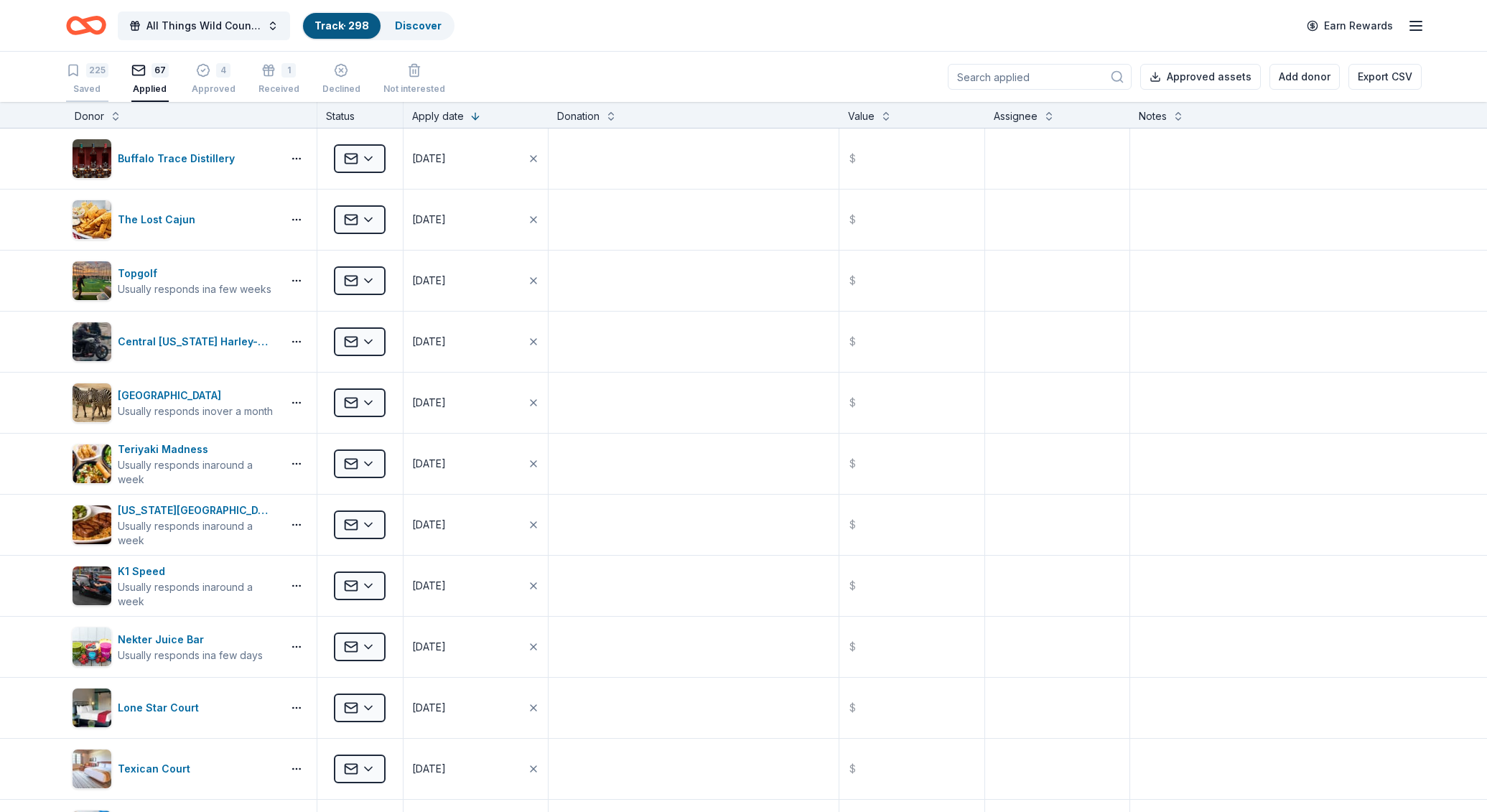
click at [84, 68] on div "225" at bounding box center [87, 70] width 42 height 14
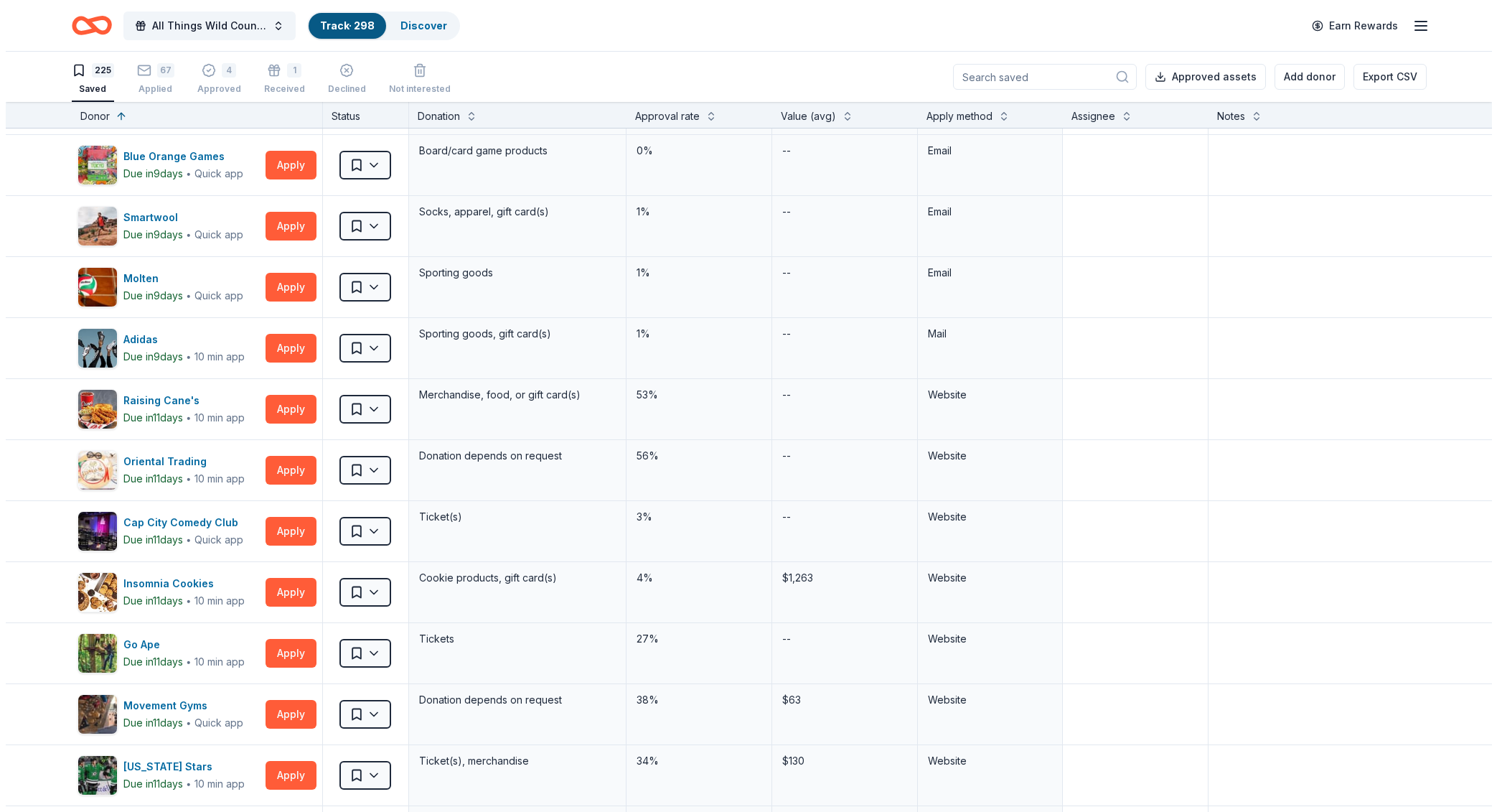
scroll to position [9473, 0]
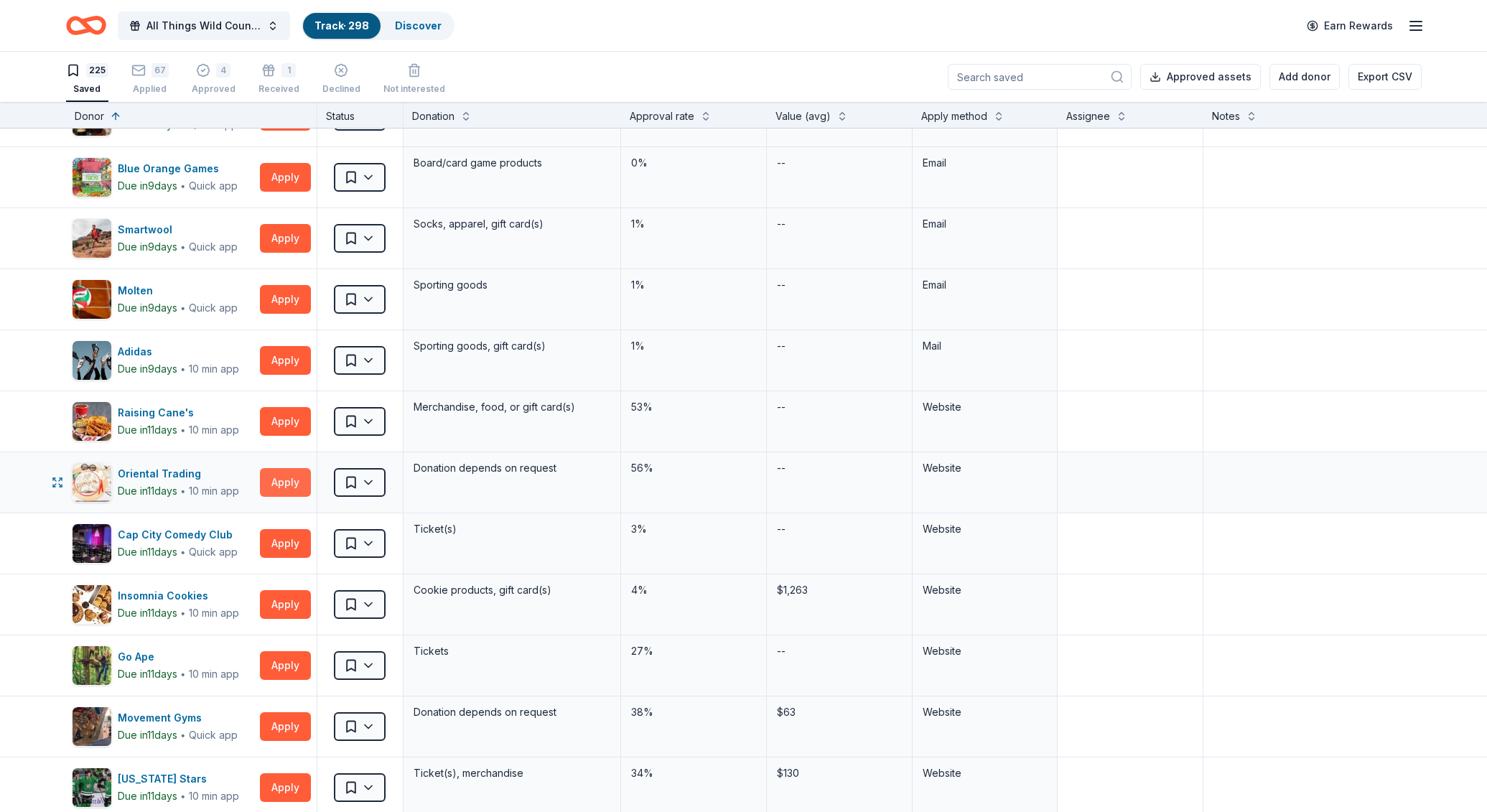
click at [278, 475] on button "Apply" at bounding box center [285, 482] width 51 height 29
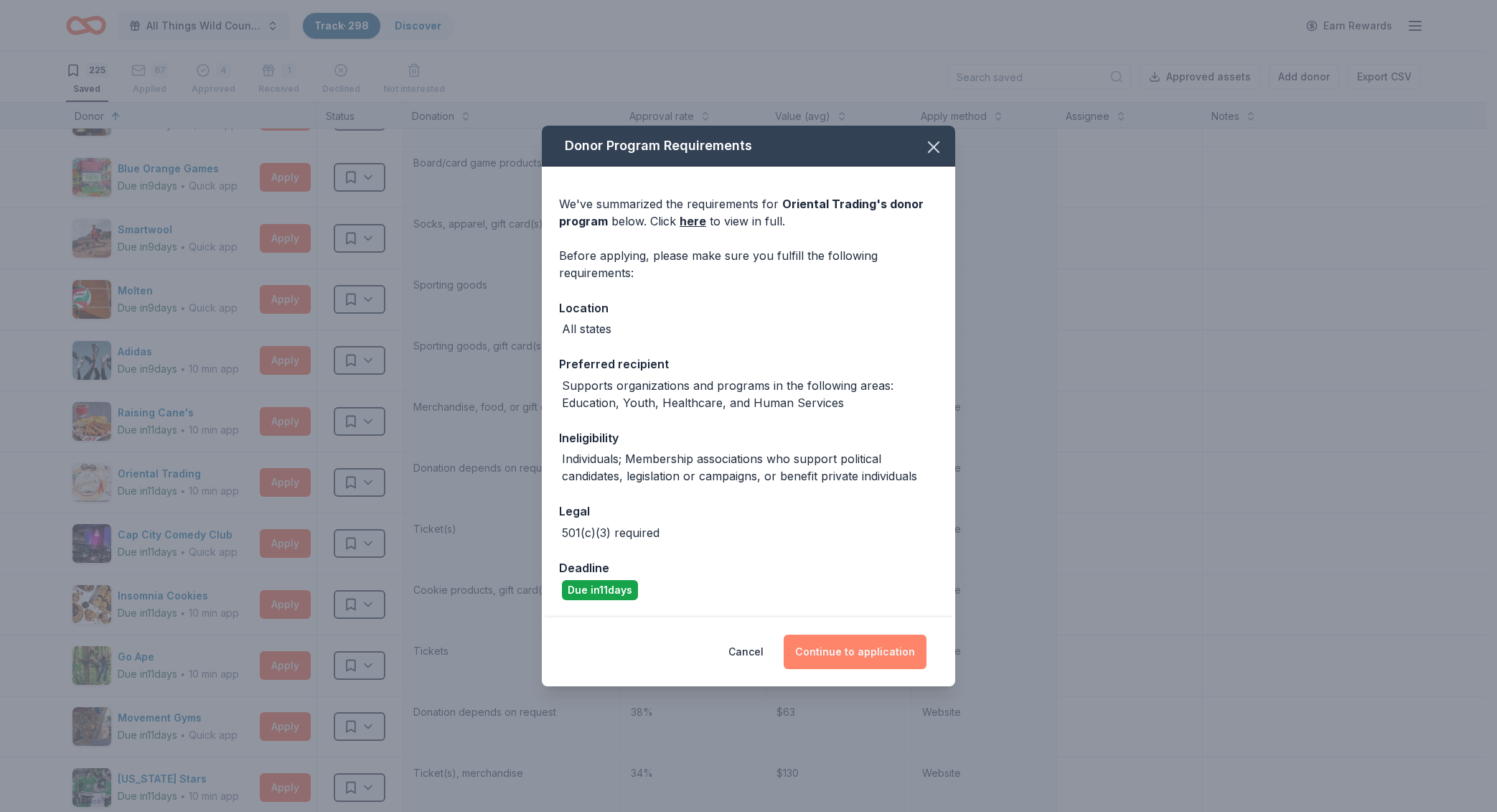
click at [828, 652] on button "Continue to application" at bounding box center [855, 652] width 143 height 34
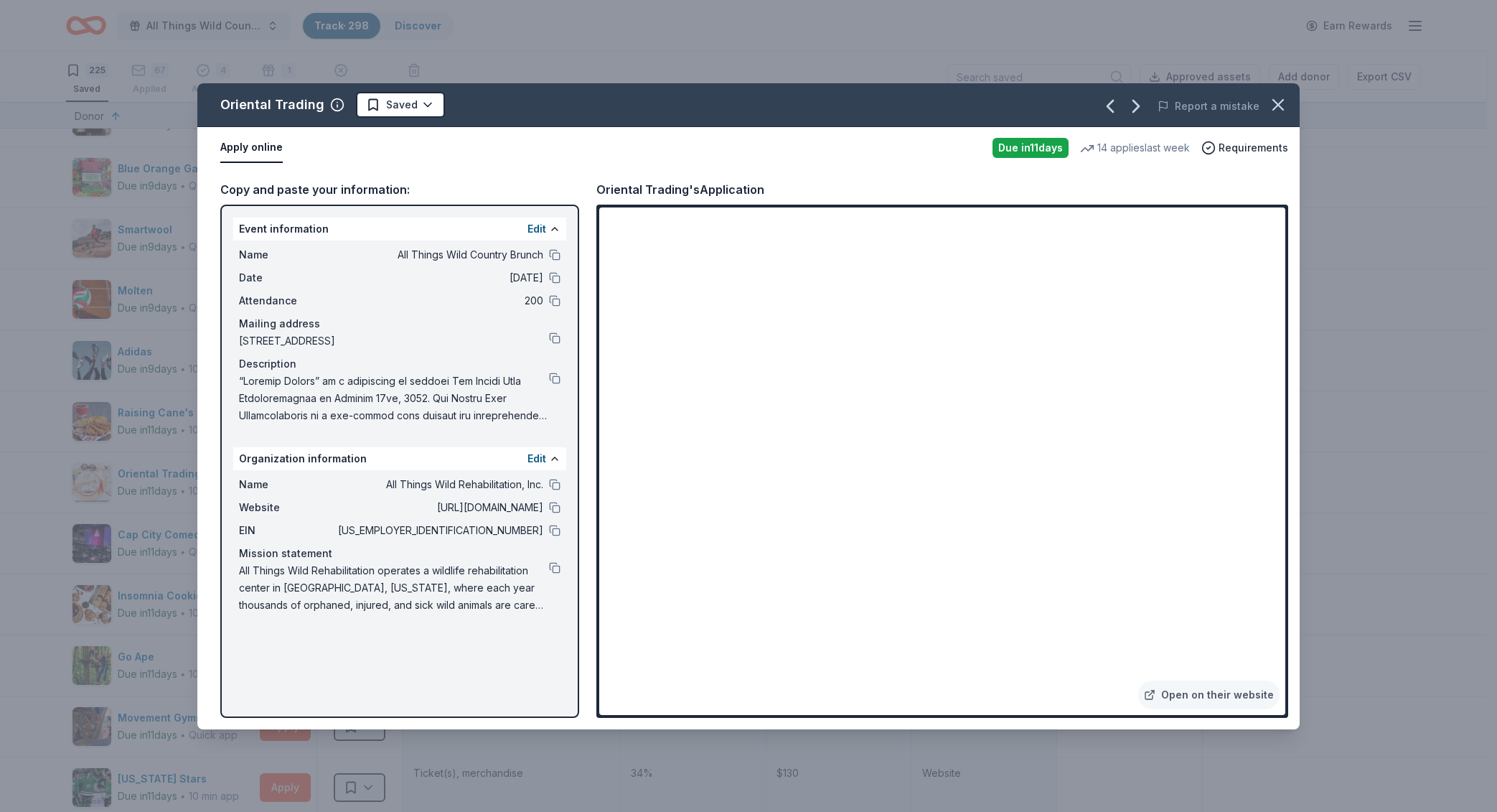
click at [560, 489] on div at bounding box center [555, 485] width 11 height 11
click at [553, 484] on button at bounding box center [555, 485] width 11 height 11
